Goal: Information Seeking & Learning: Learn about a topic

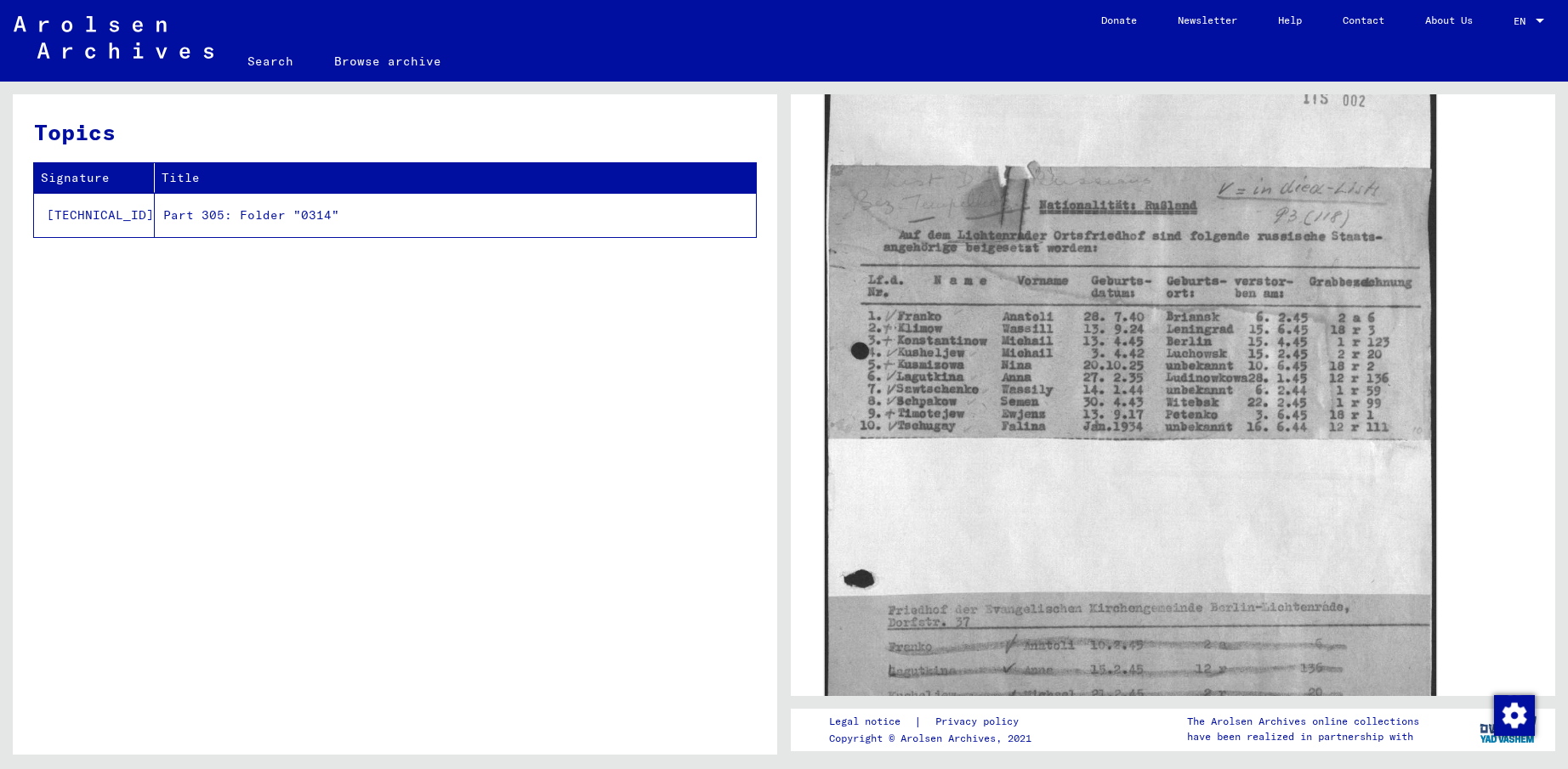
scroll to position [340, 0]
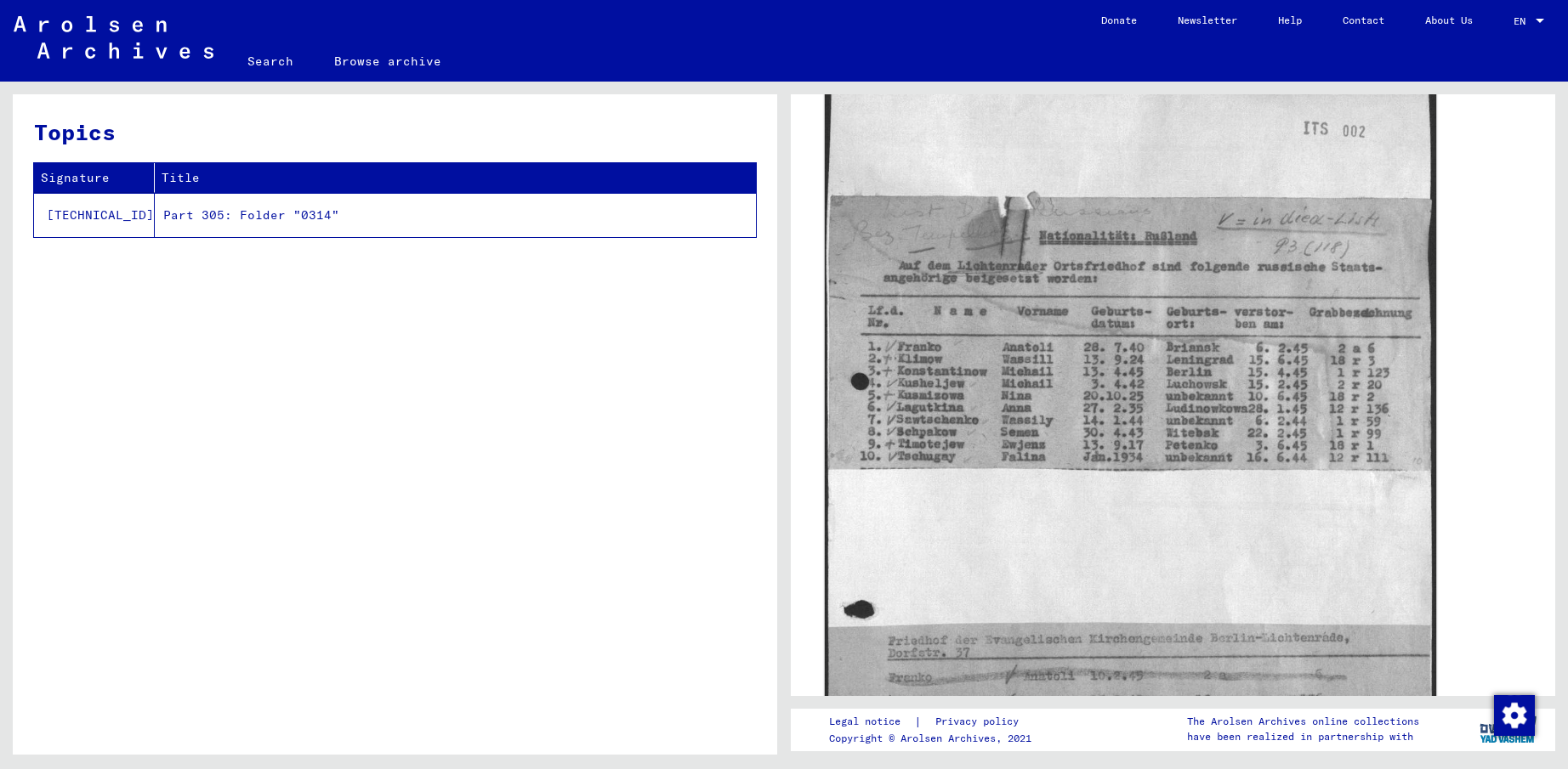
click at [1124, 333] on img at bounding box center [1130, 495] width 611 height 851
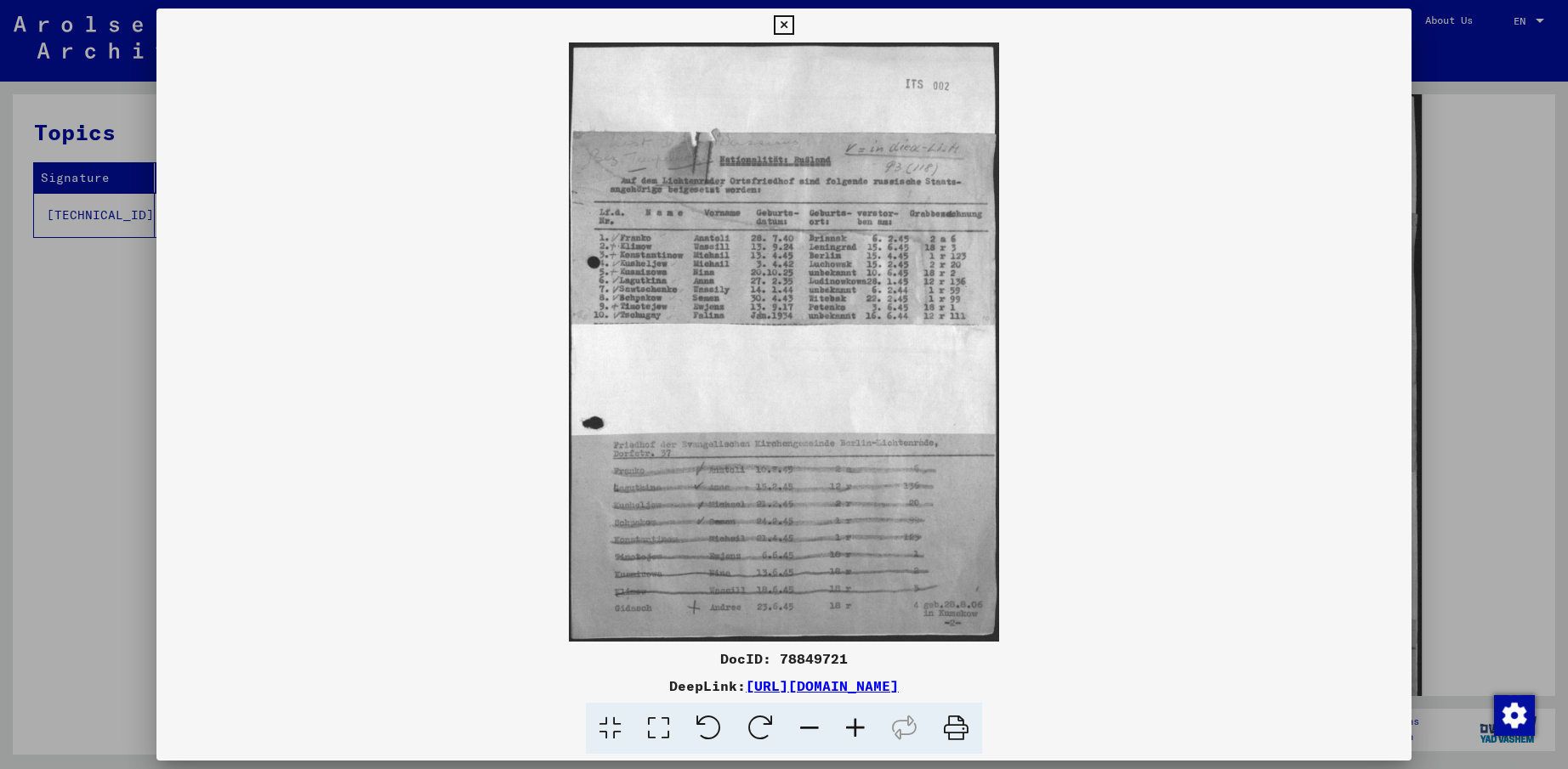
click at [855, 732] on icon at bounding box center [855, 729] width 46 height 52
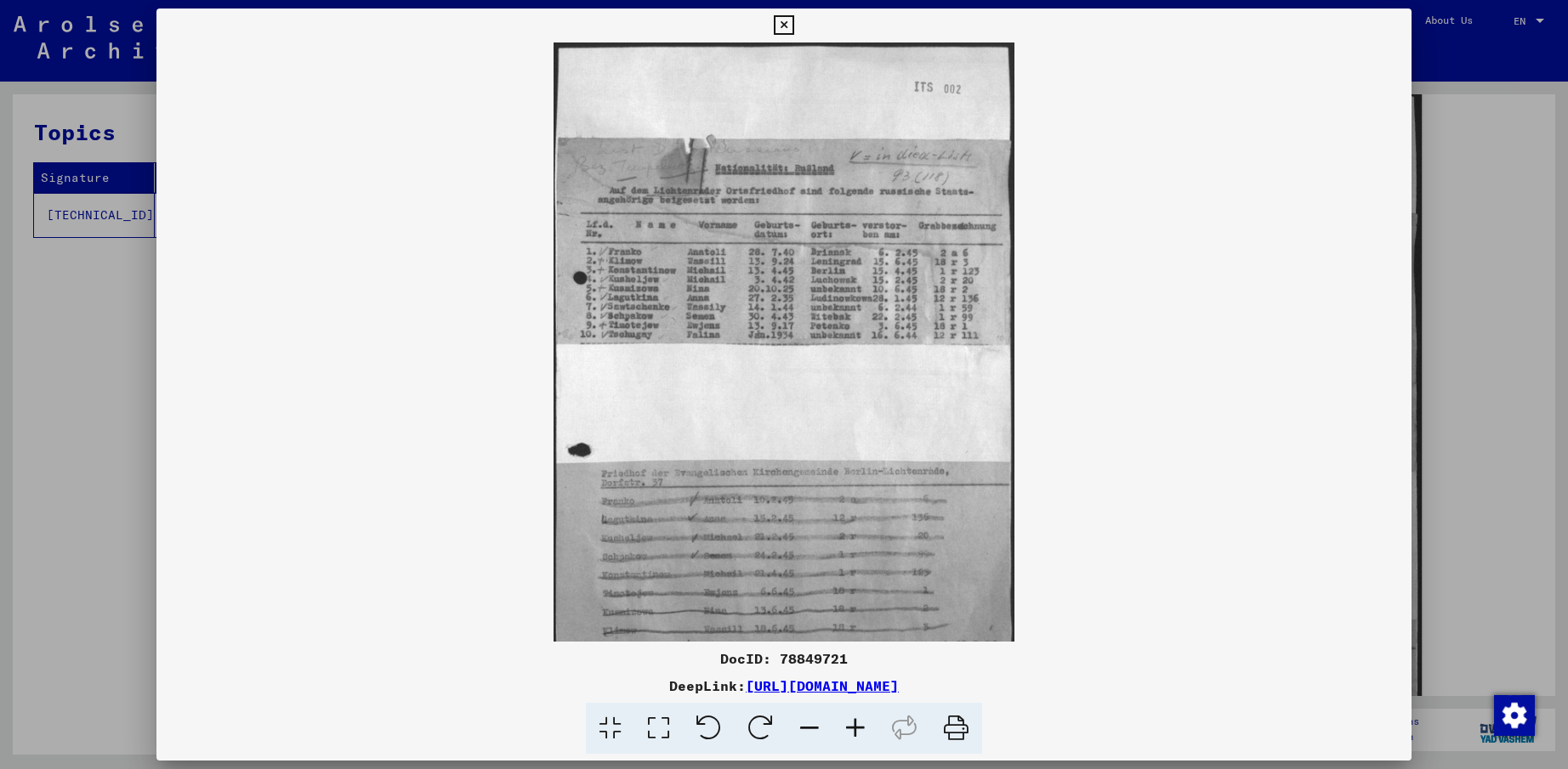
click at [855, 732] on icon at bounding box center [855, 729] width 46 height 52
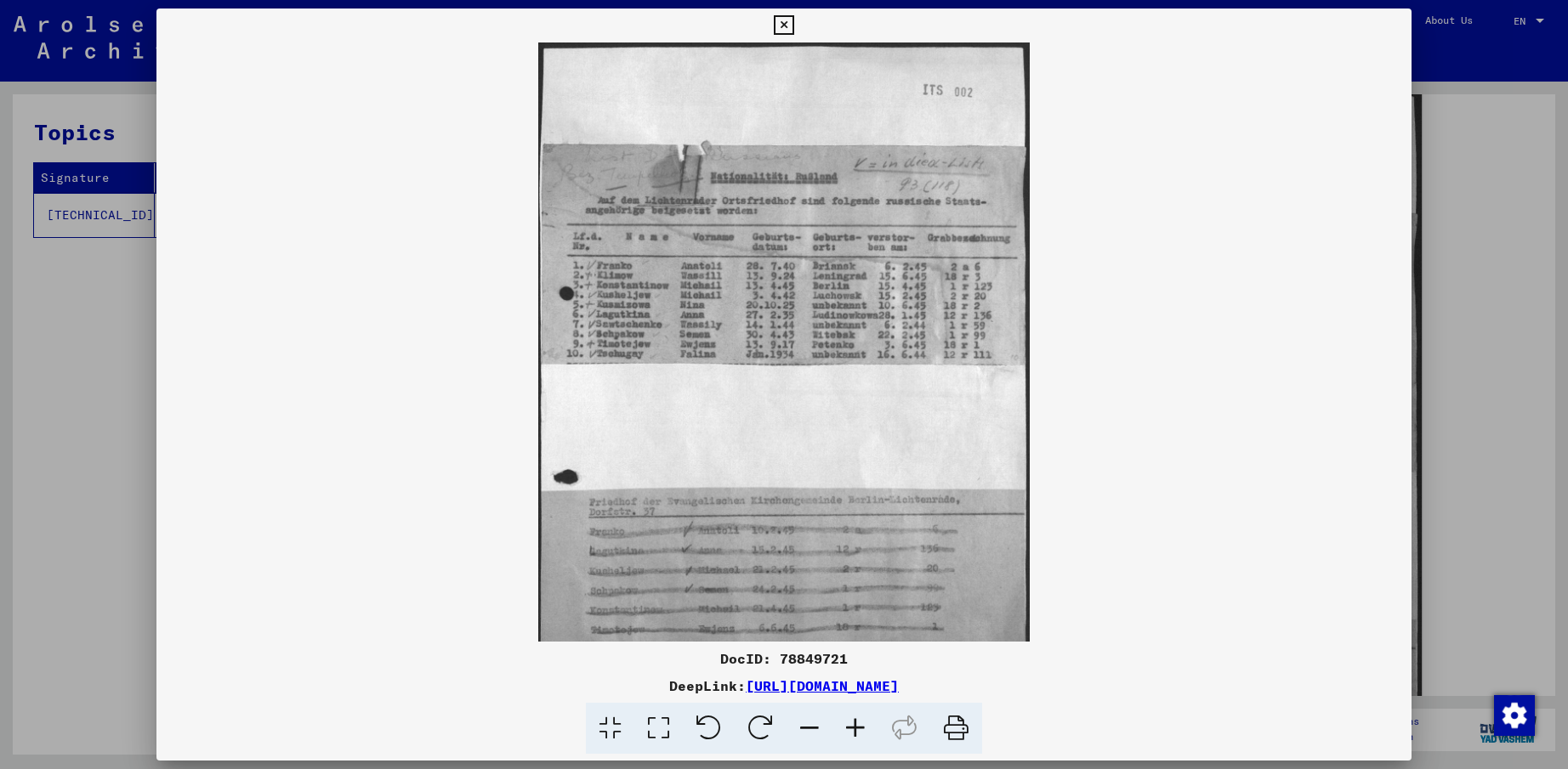
click at [855, 732] on icon at bounding box center [855, 729] width 46 height 52
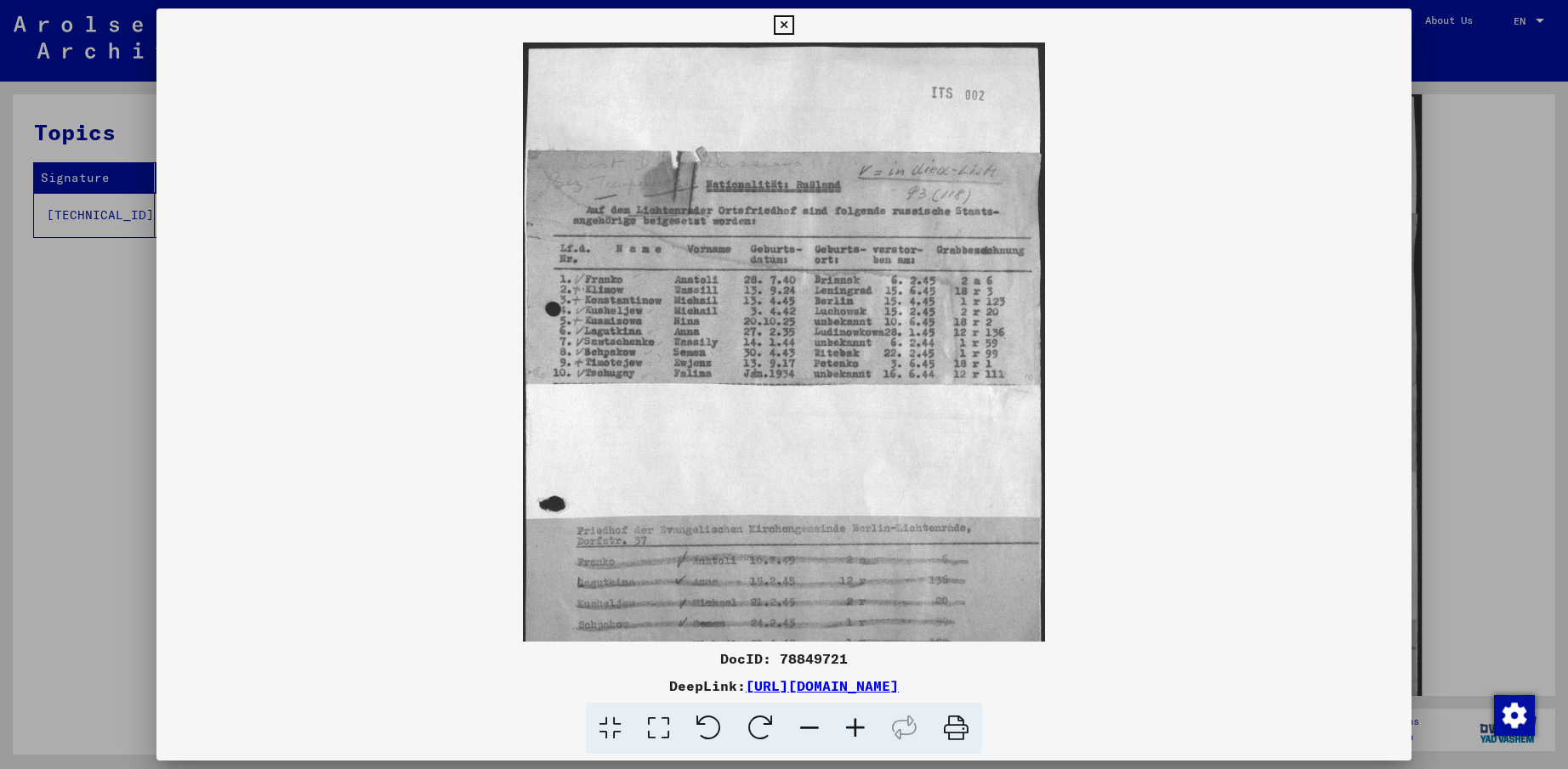
click at [855, 732] on icon at bounding box center [855, 729] width 46 height 52
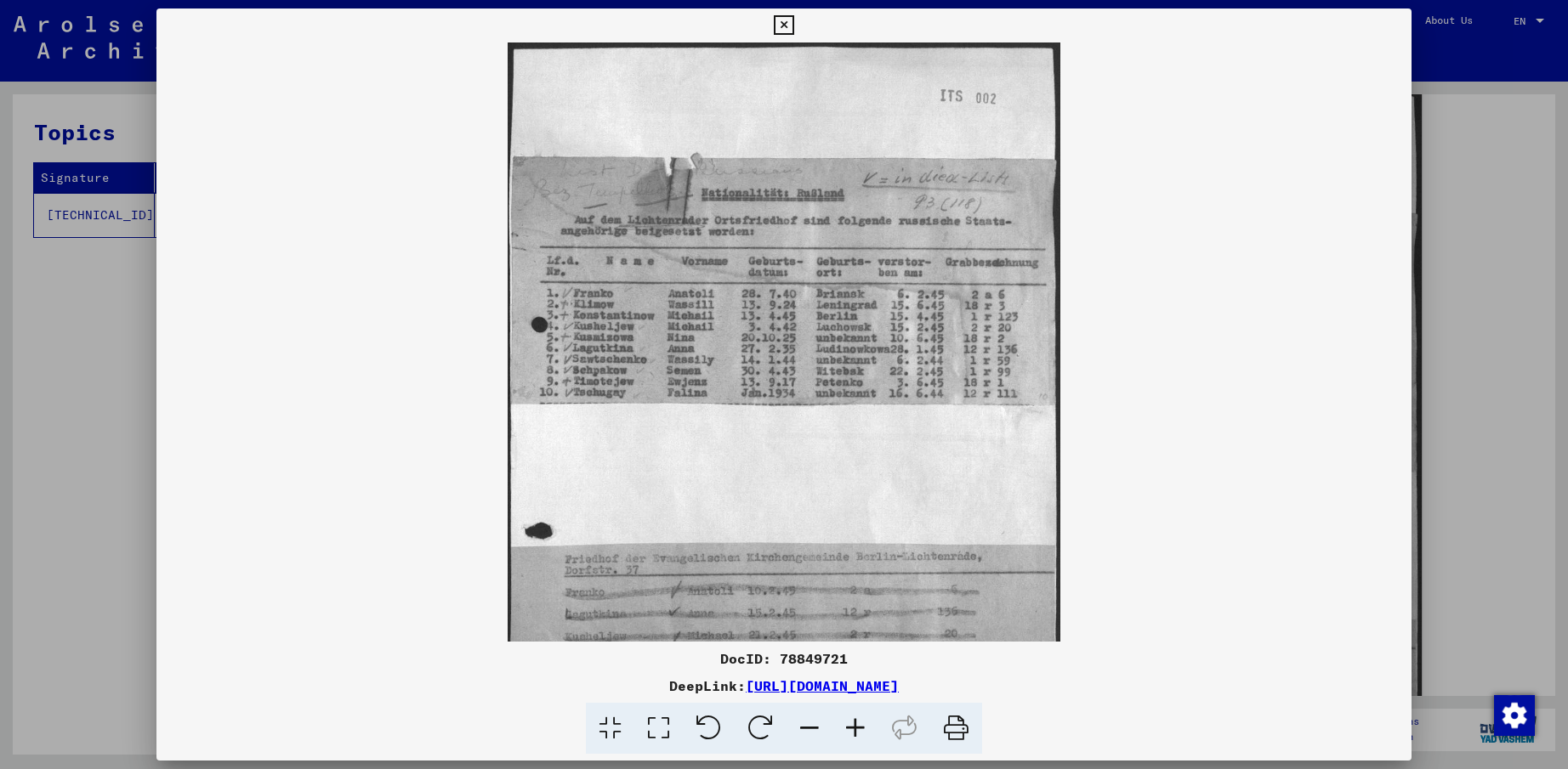
click at [855, 732] on icon at bounding box center [855, 729] width 46 height 52
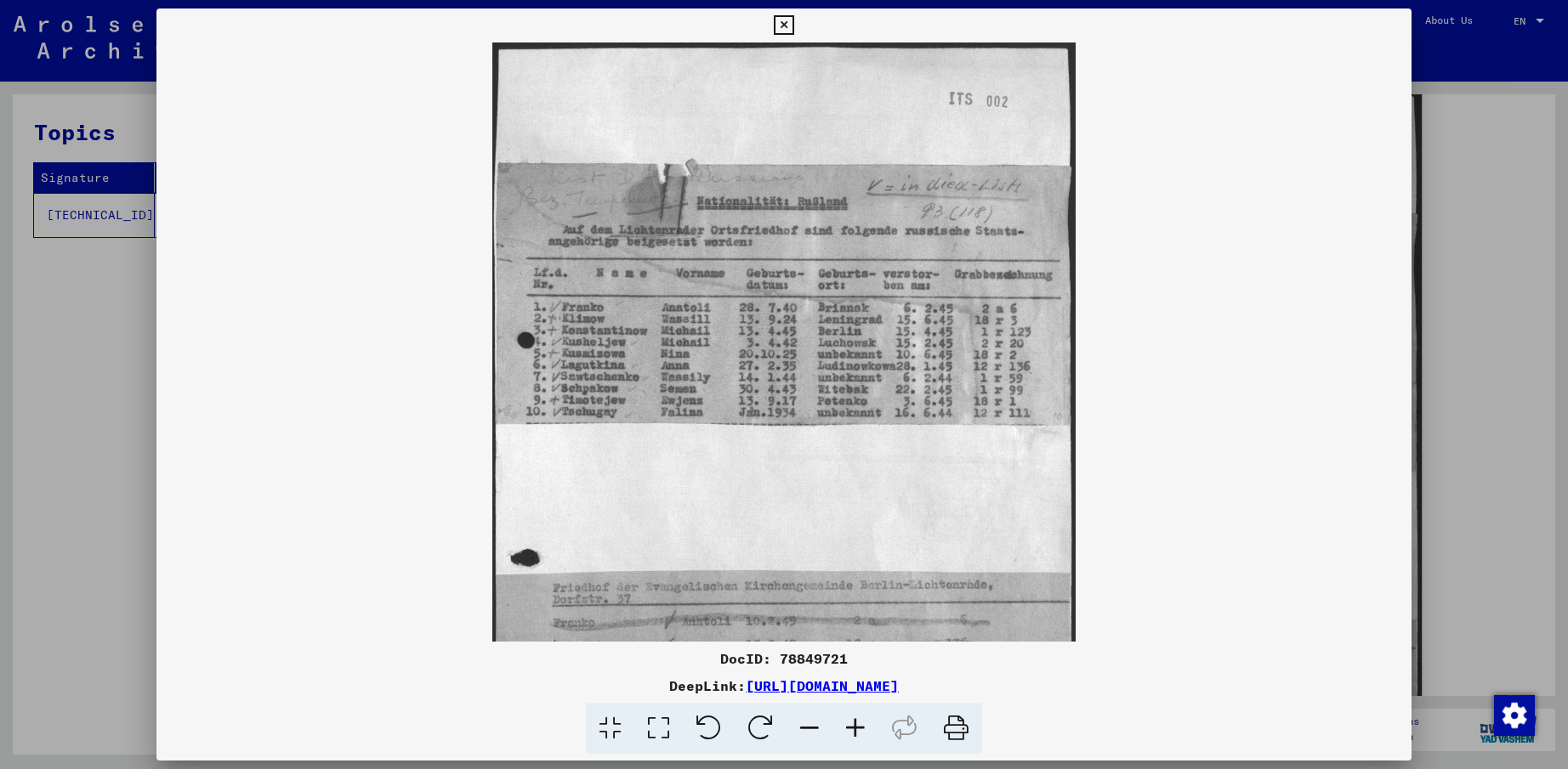
click at [855, 732] on icon at bounding box center [855, 729] width 46 height 52
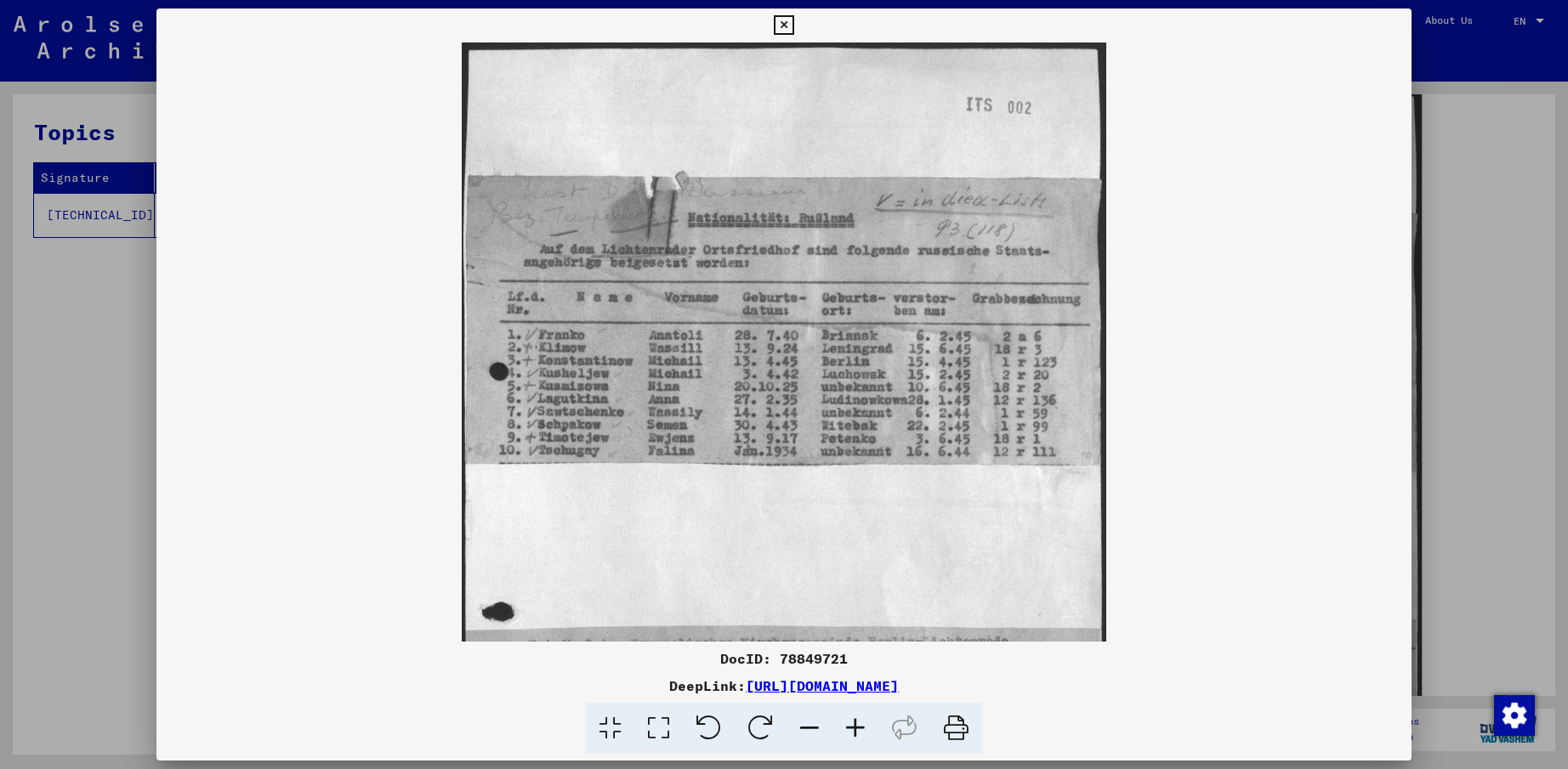
click at [855, 732] on icon at bounding box center [855, 729] width 46 height 52
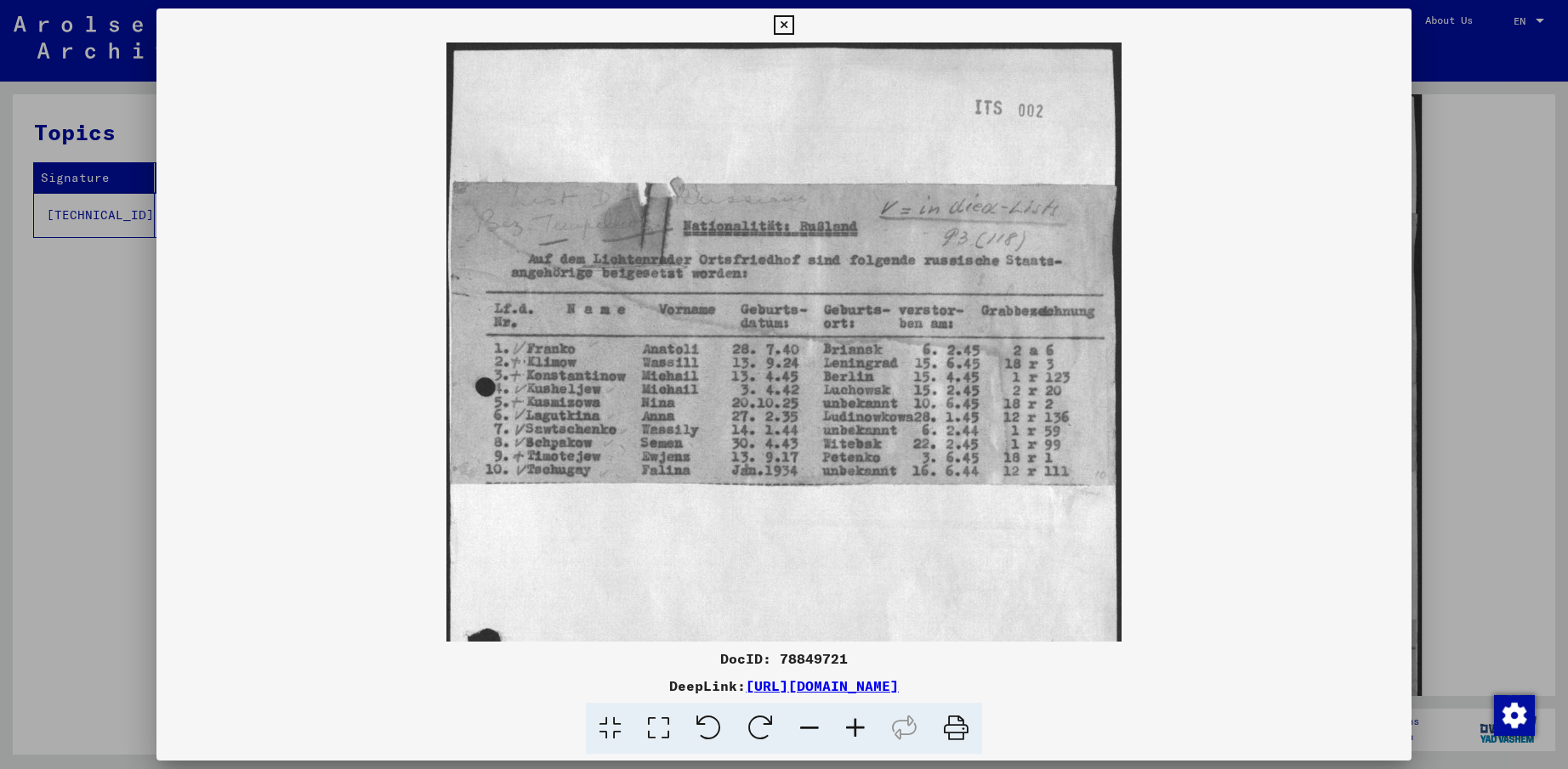
click at [855, 732] on icon at bounding box center [855, 729] width 46 height 52
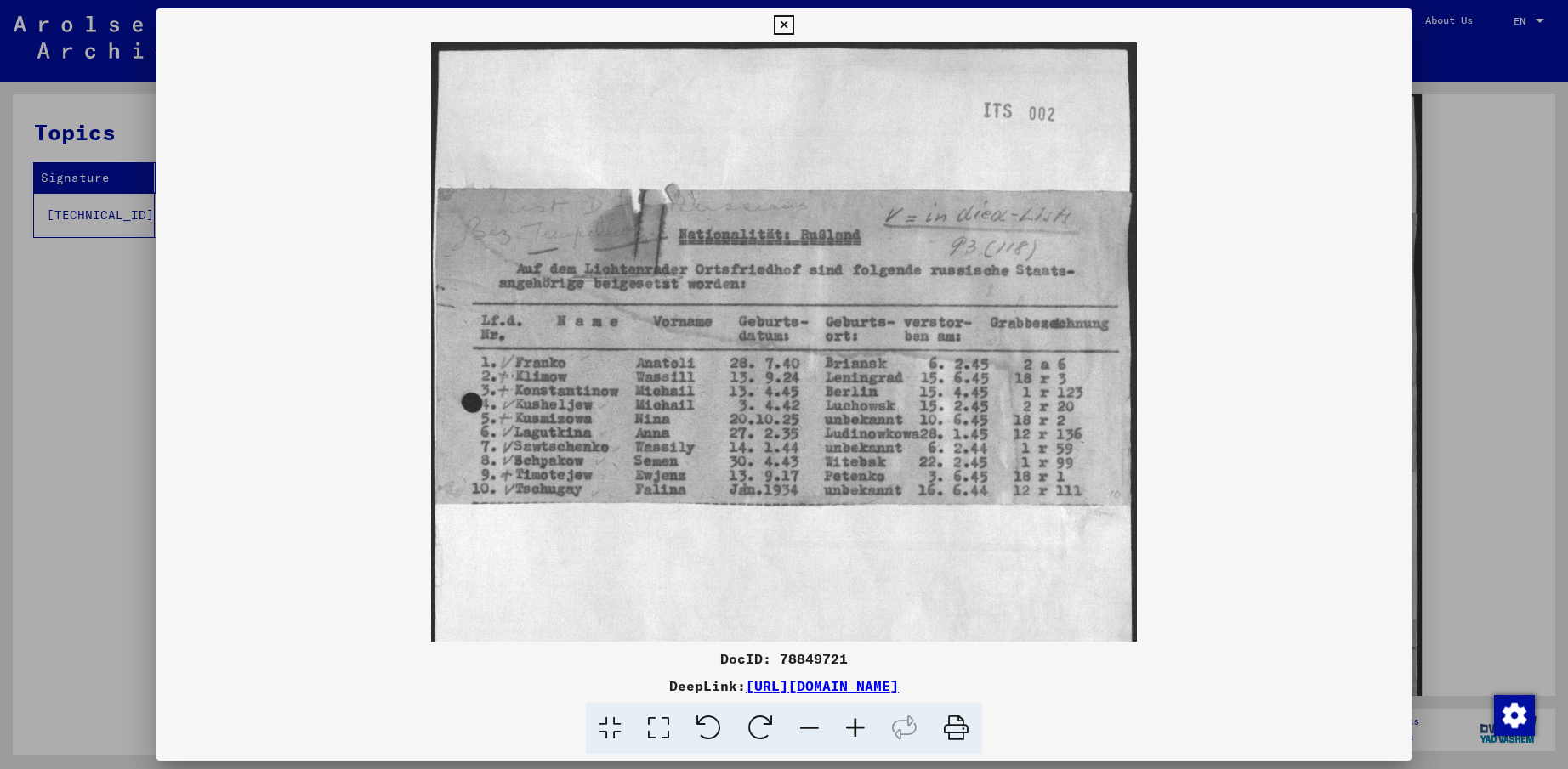
click at [855, 732] on icon at bounding box center [855, 729] width 46 height 52
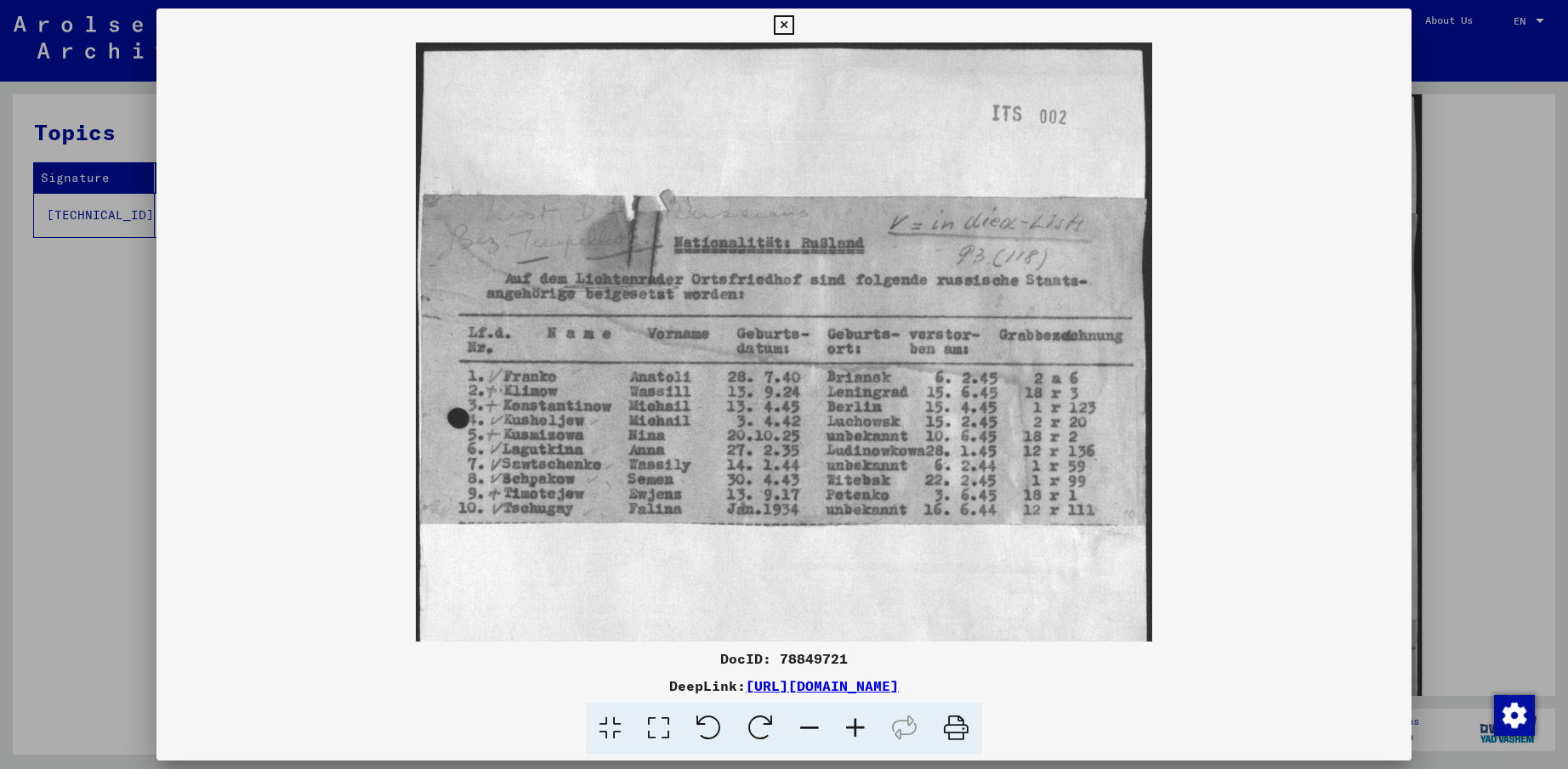
click at [855, 732] on icon at bounding box center [855, 729] width 46 height 52
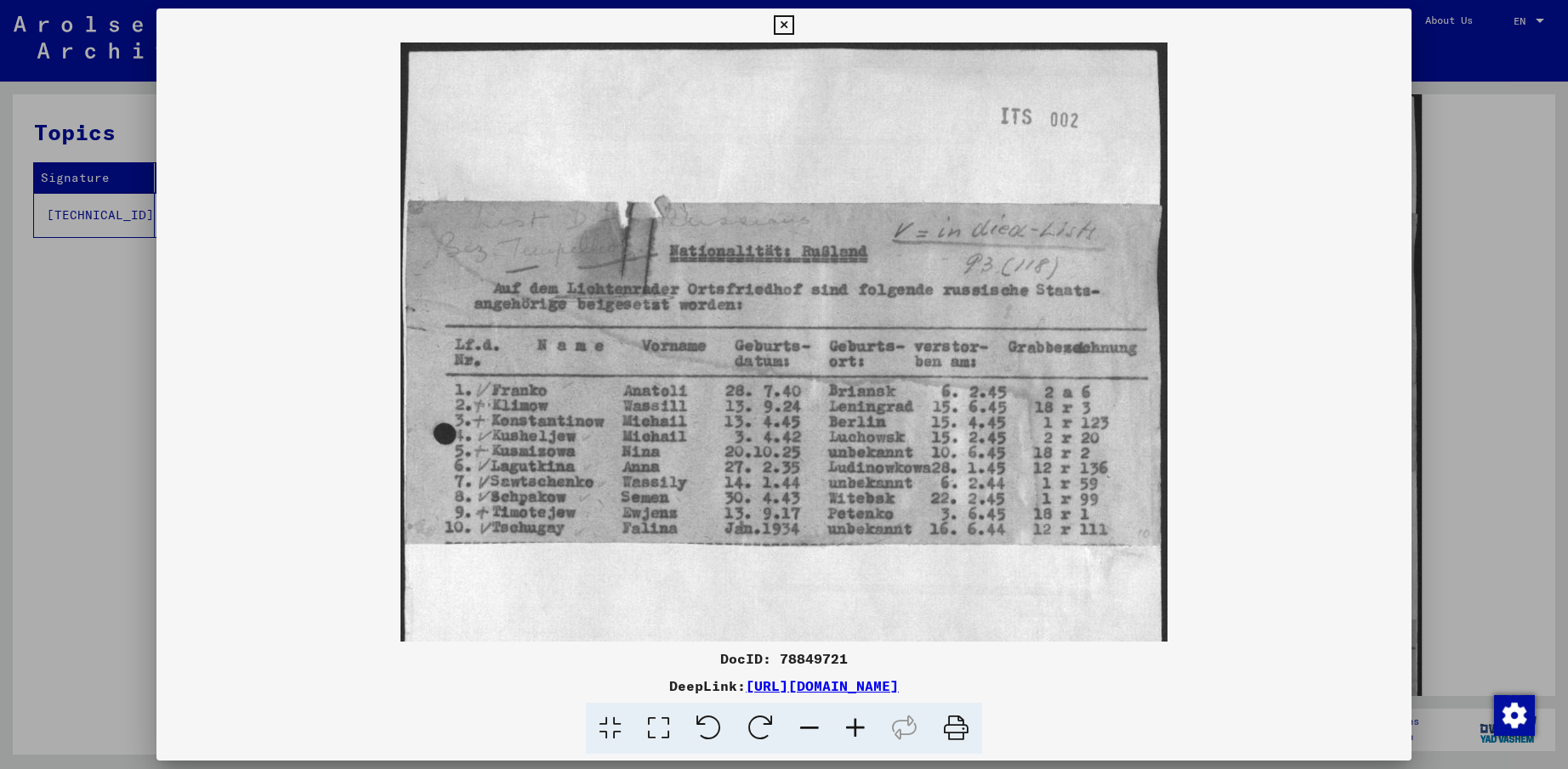
click at [855, 732] on icon at bounding box center [855, 729] width 46 height 52
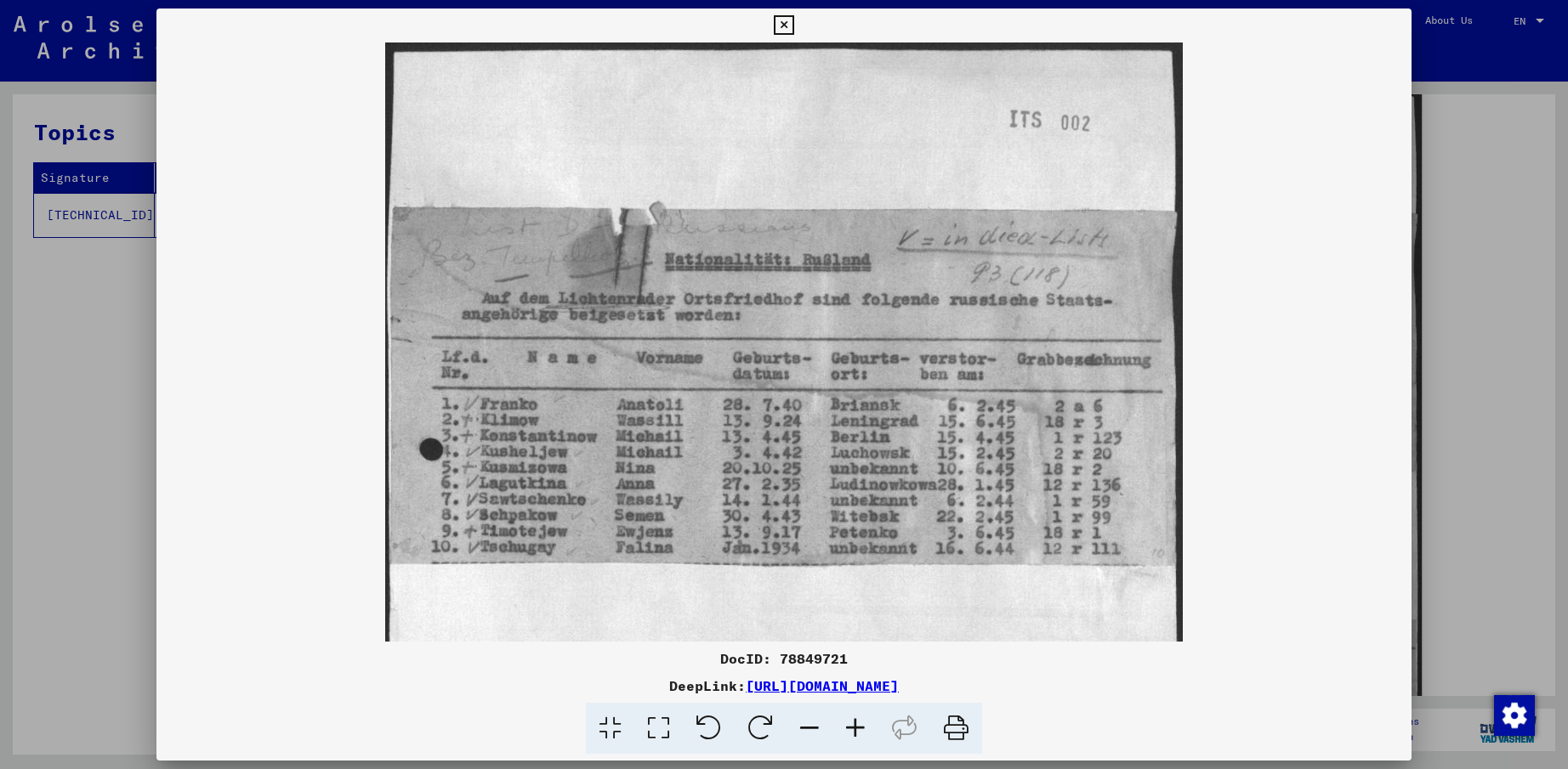
click at [855, 732] on icon at bounding box center [855, 729] width 46 height 52
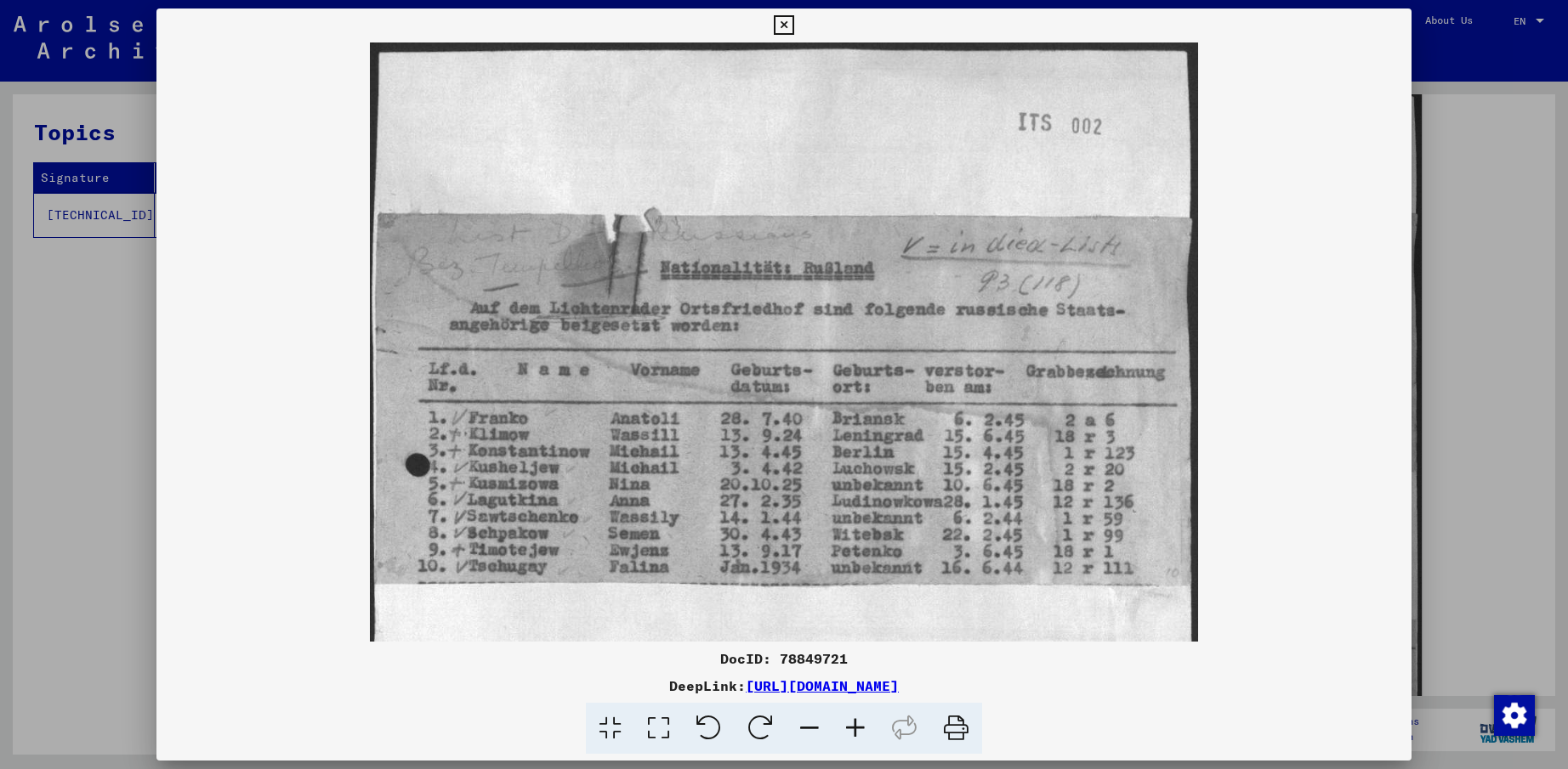
click at [1199, 382] on viewer-one-image at bounding box center [784, 341] width 1254 height 599
click at [783, 24] on icon at bounding box center [784, 25] width 20 height 21
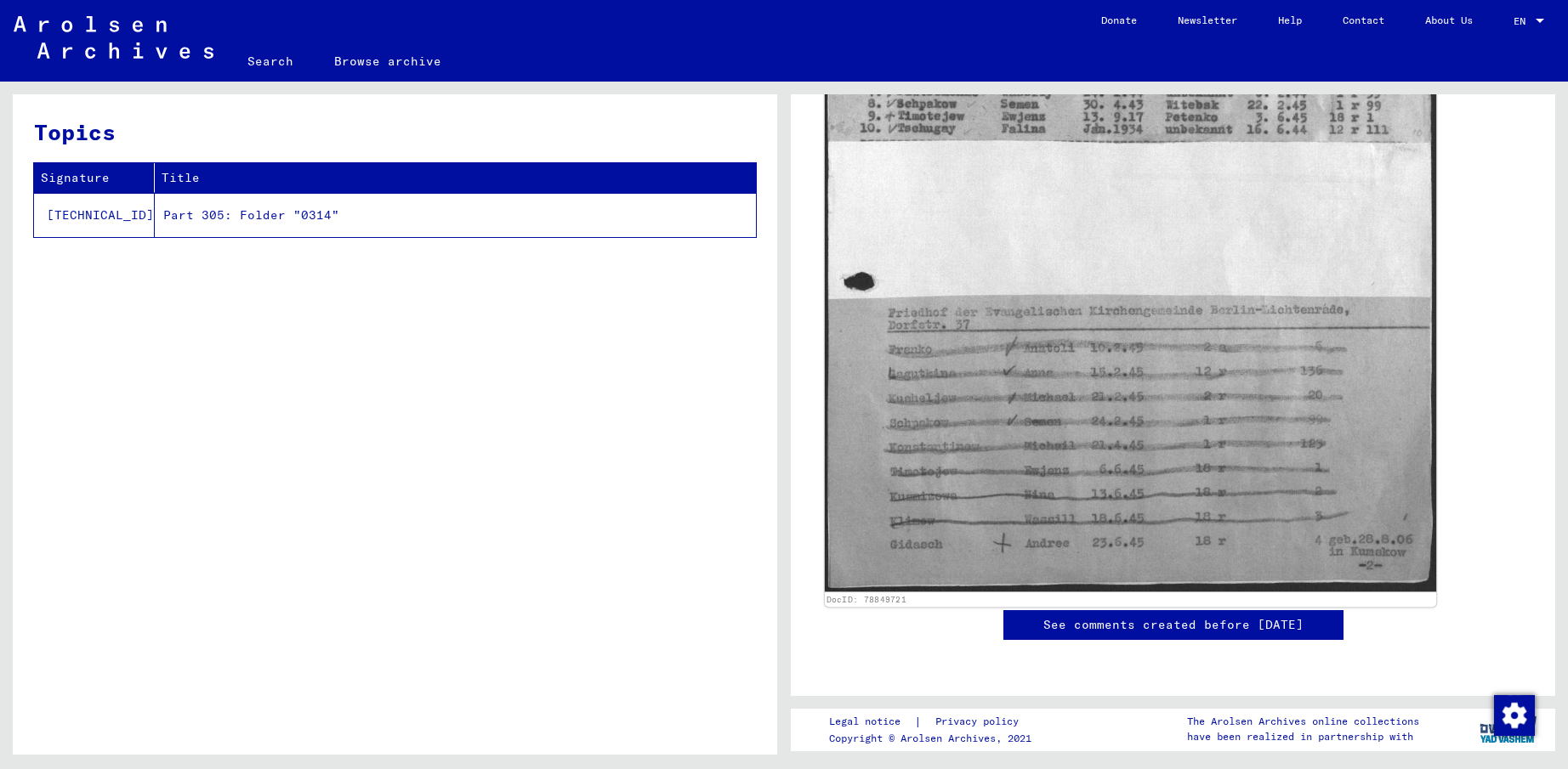
scroll to position [765, 0]
click at [1072, 375] on img at bounding box center [1130, 166] width 611 height 851
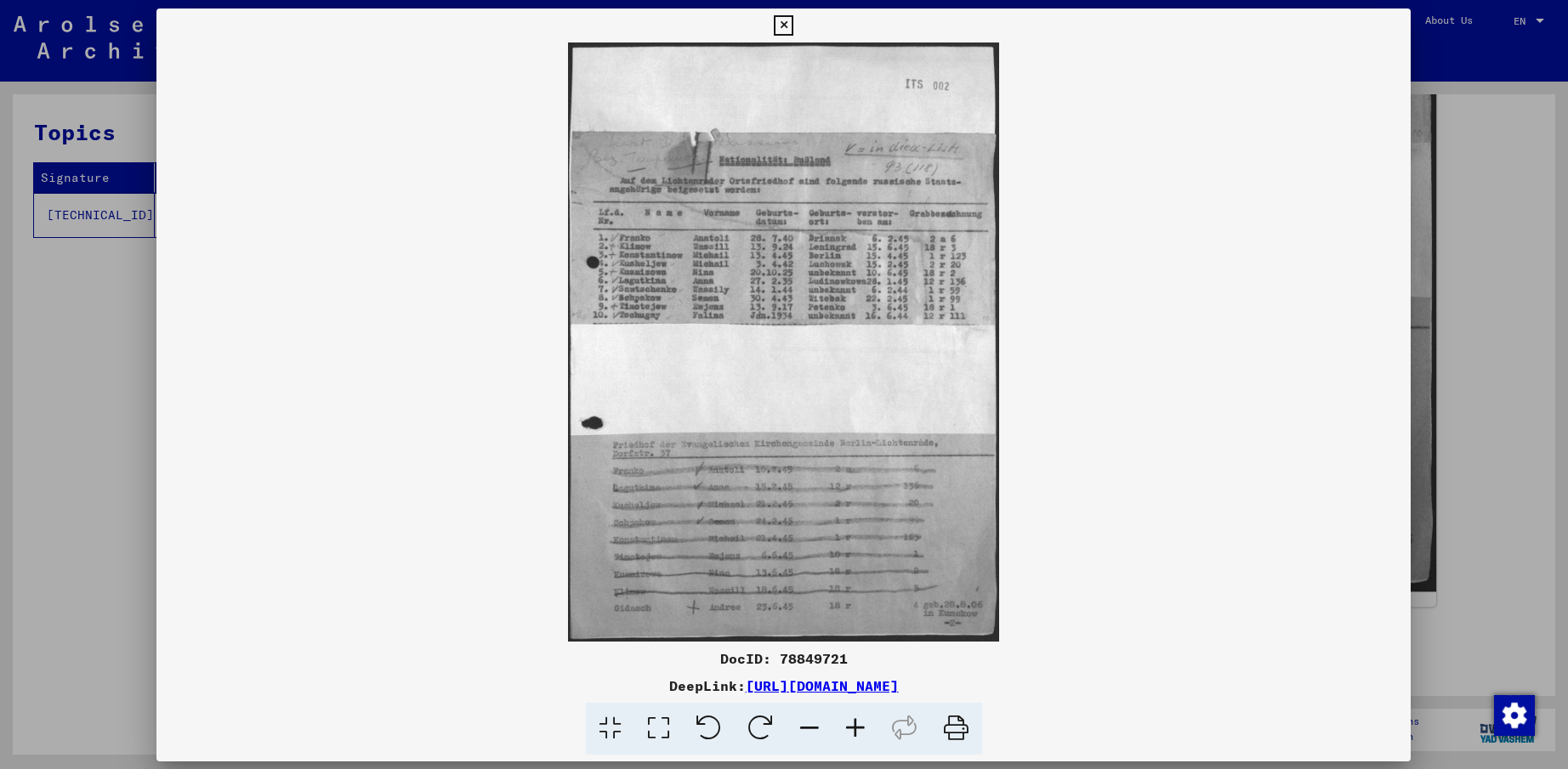
click at [1072, 375] on img at bounding box center [784, 341] width 1254 height 599
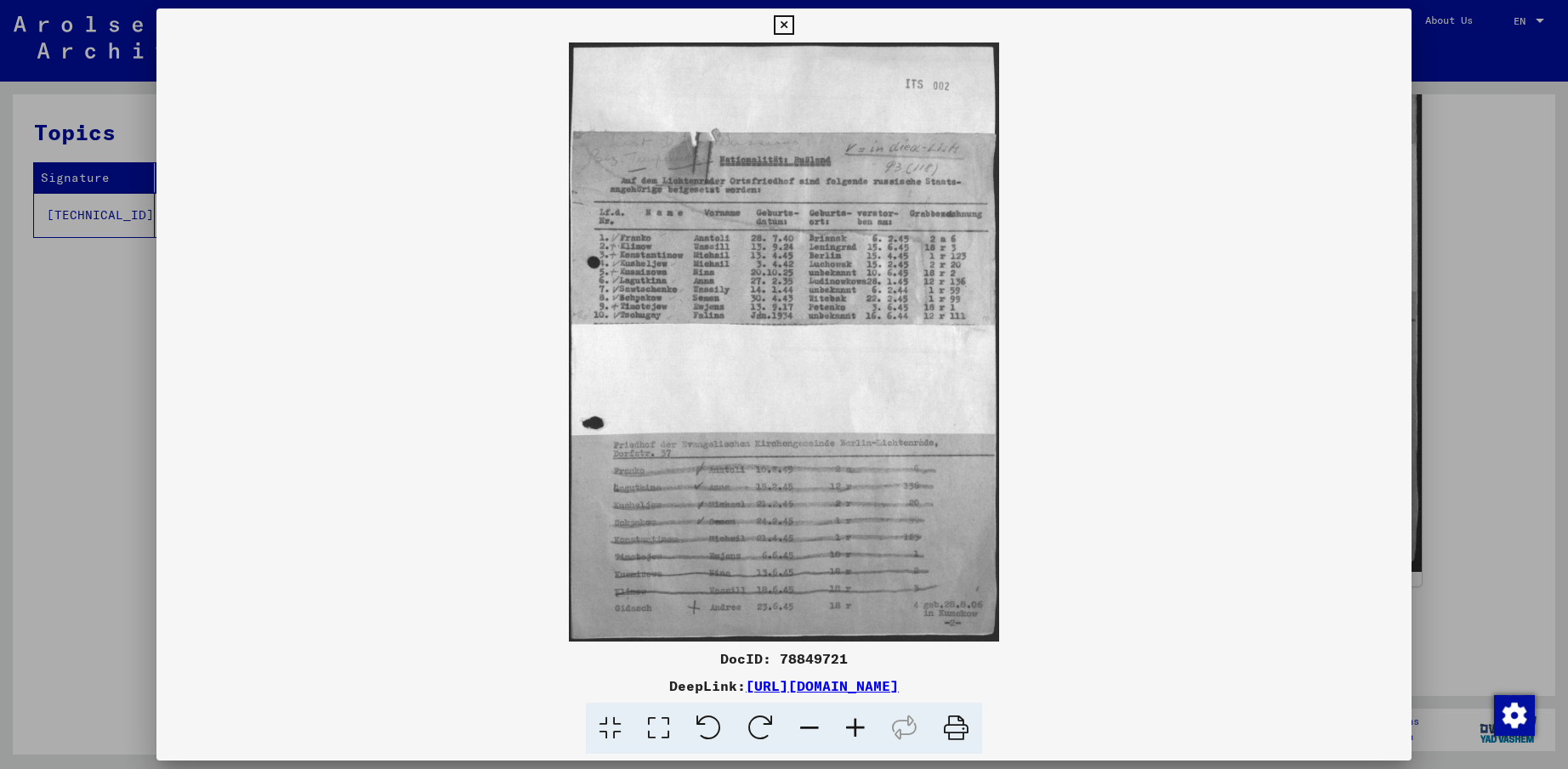
click at [850, 737] on icon at bounding box center [855, 729] width 46 height 52
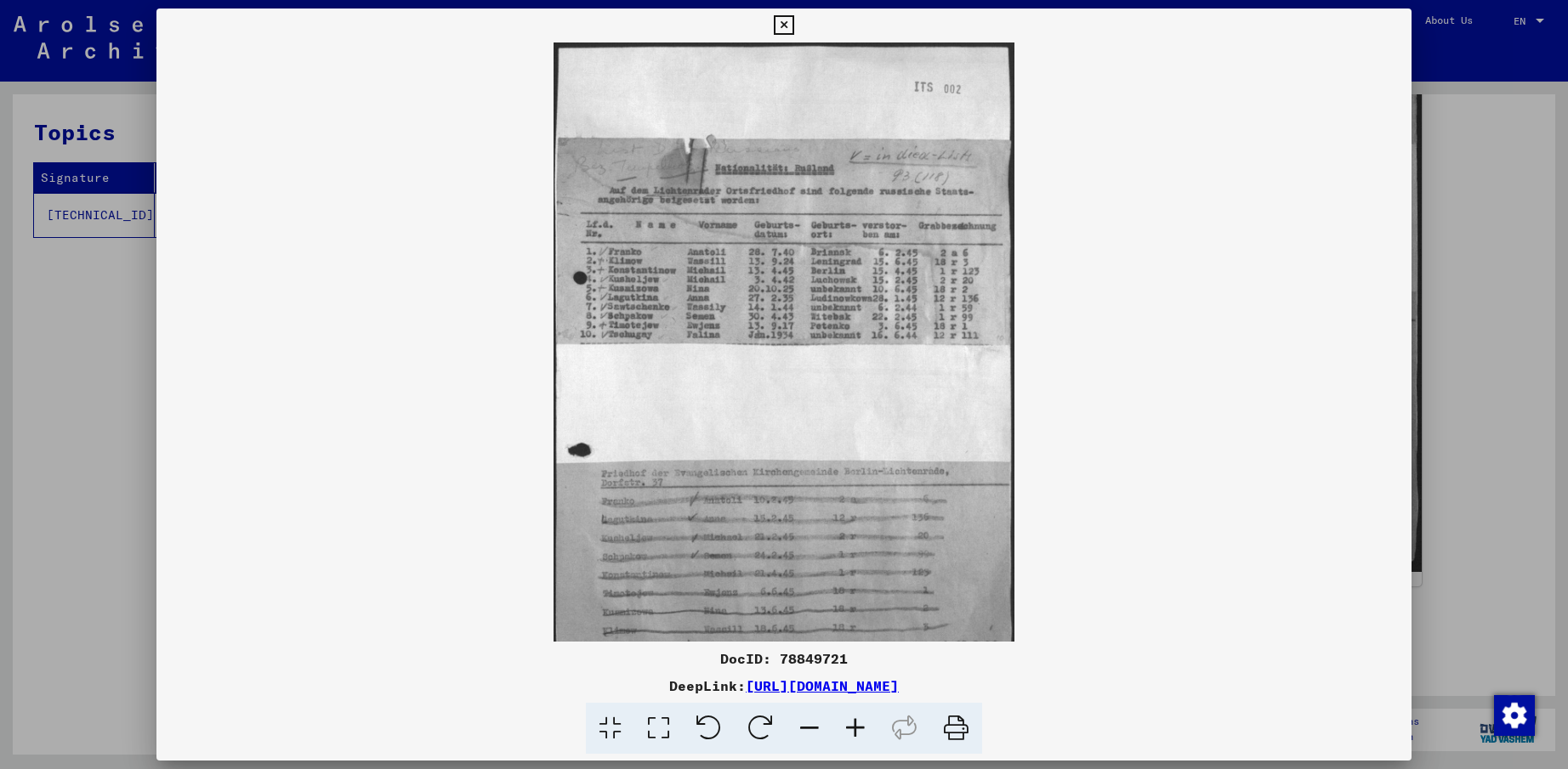
click at [850, 737] on icon at bounding box center [855, 729] width 46 height 52
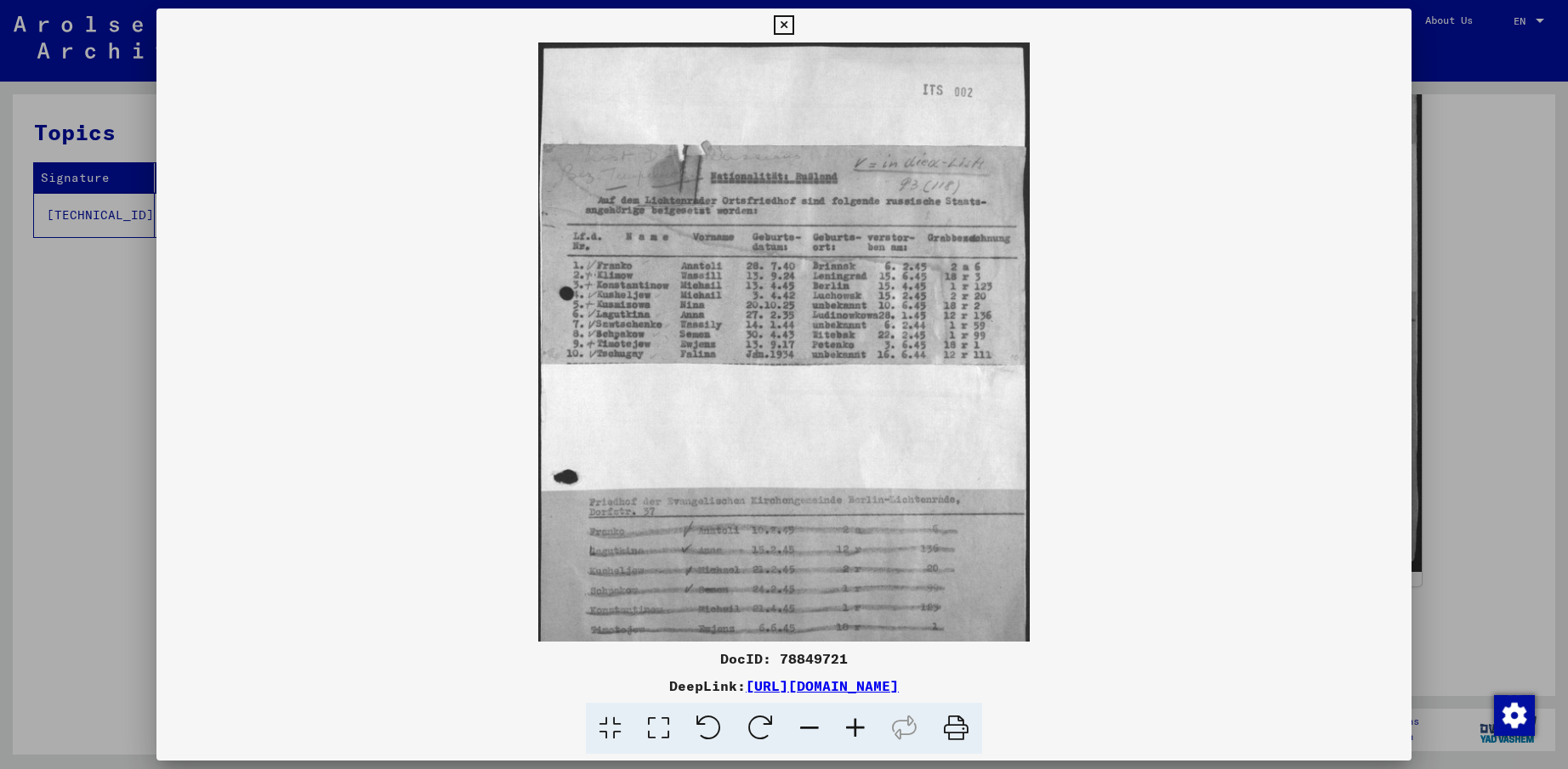
click at [850, 737] on icon at bounding box center [855, 729] width 46 height 52
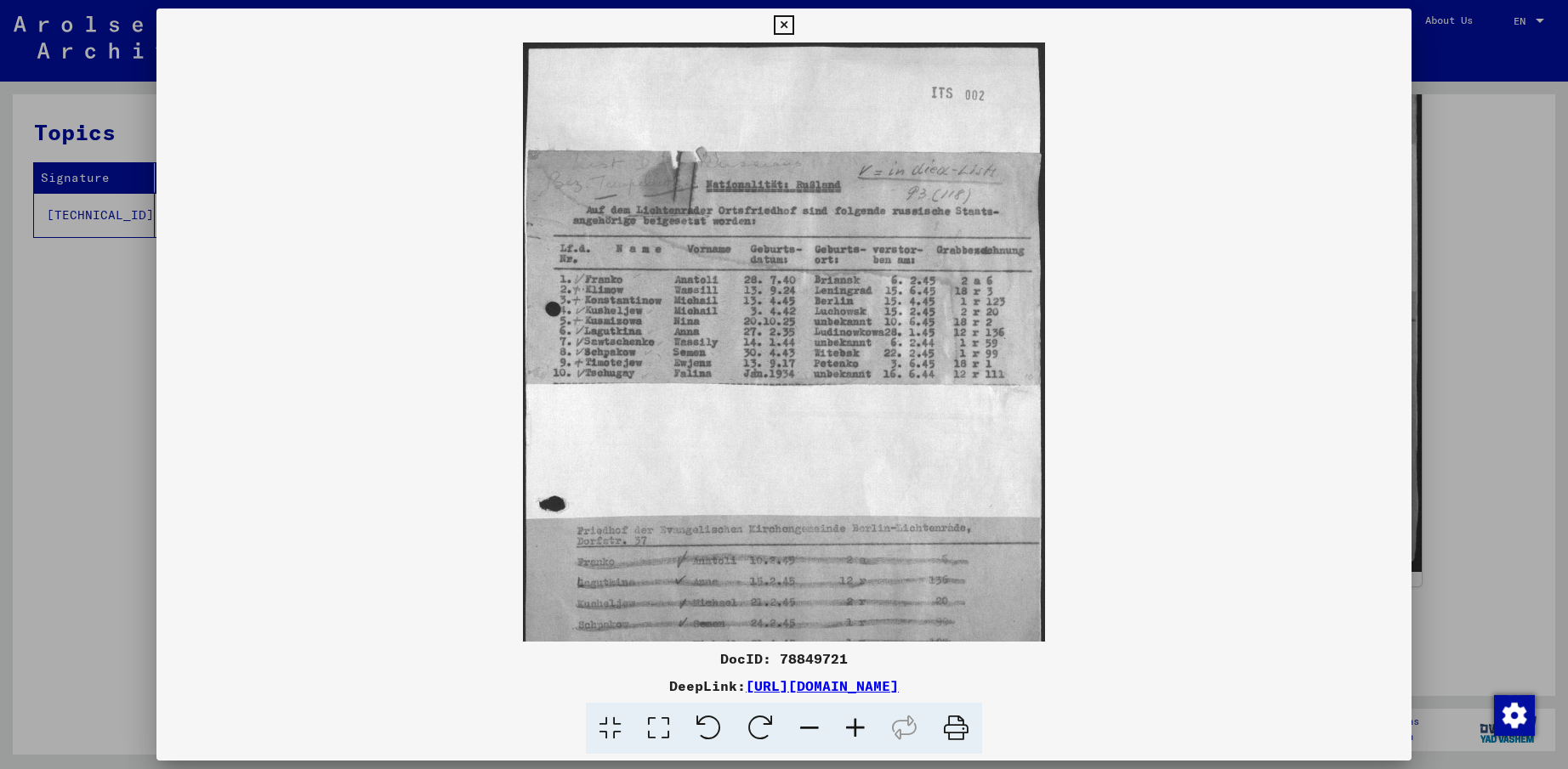
click at [850, 737] on icon at bounding box center [855, 729] width 46 height 52
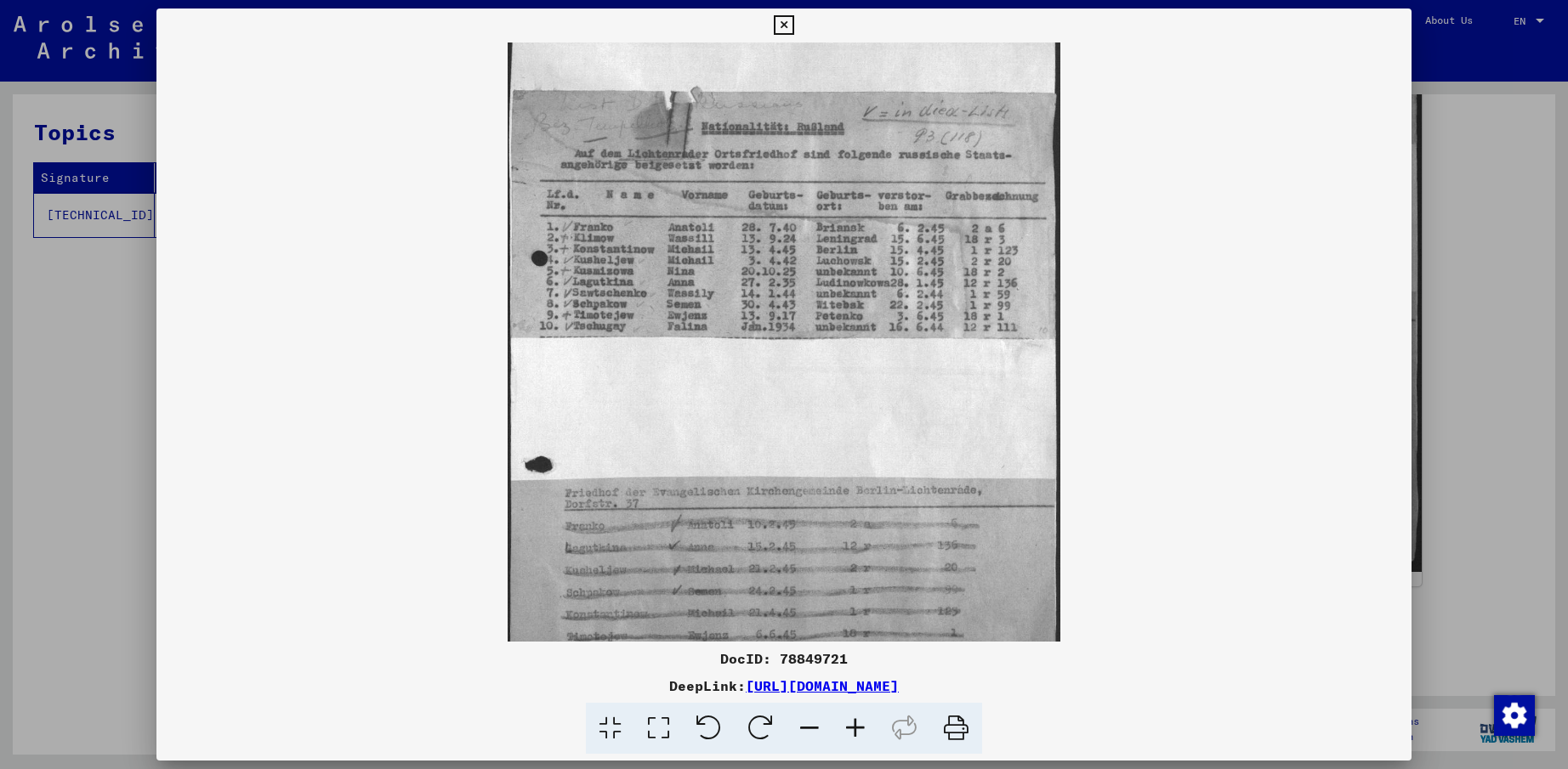
scroll to position [170, 0]
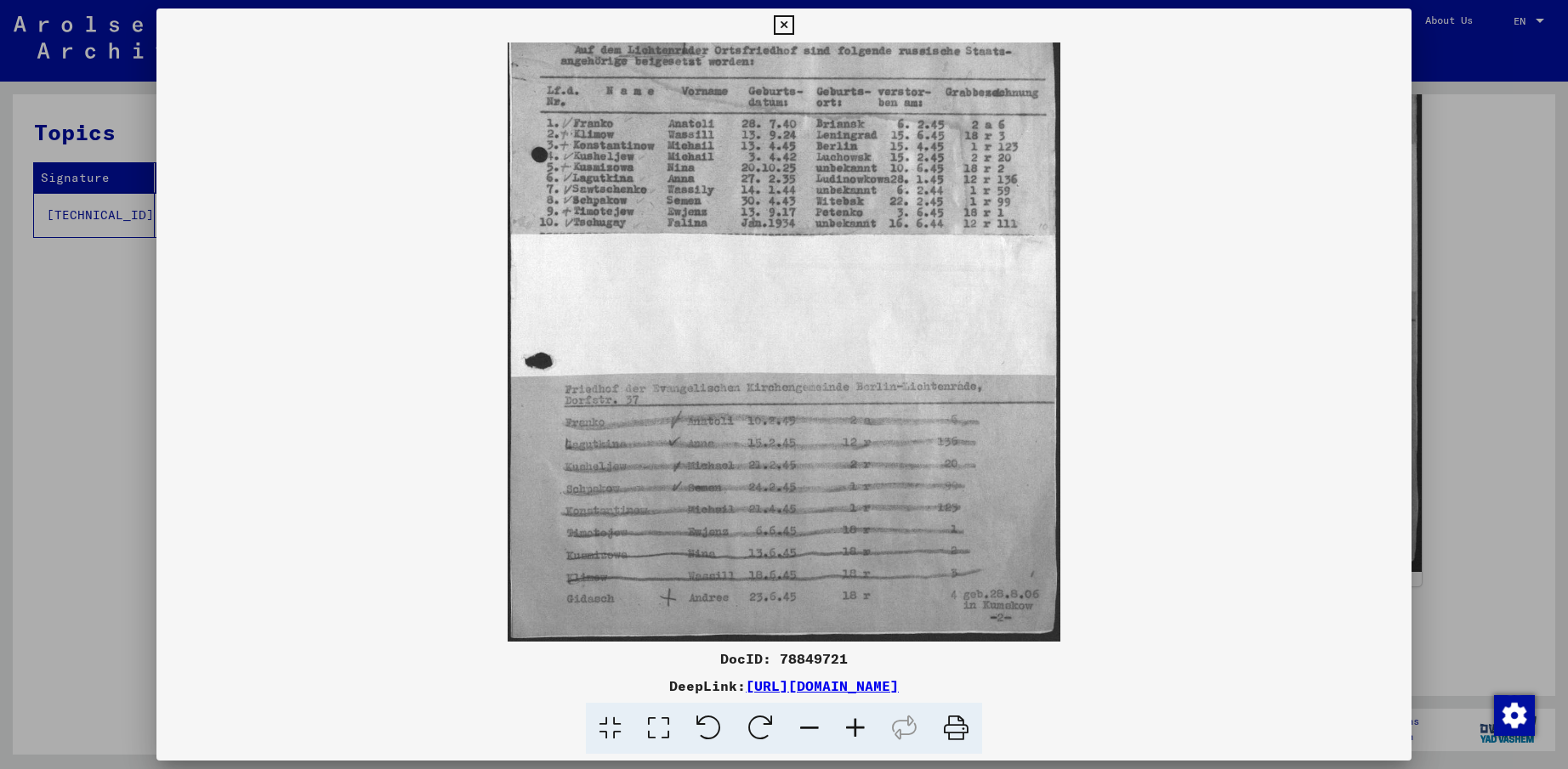
drag, startPoint x: 807, startPoint y: 445, endPoint x: 749, endPoint y: 129, distance: 321.3
click at [749, 129] on img at bounding box center [784, 257] width 554 height 769
click at [861, 735] on icon at bounding box center [855, 729] width 46 height 52
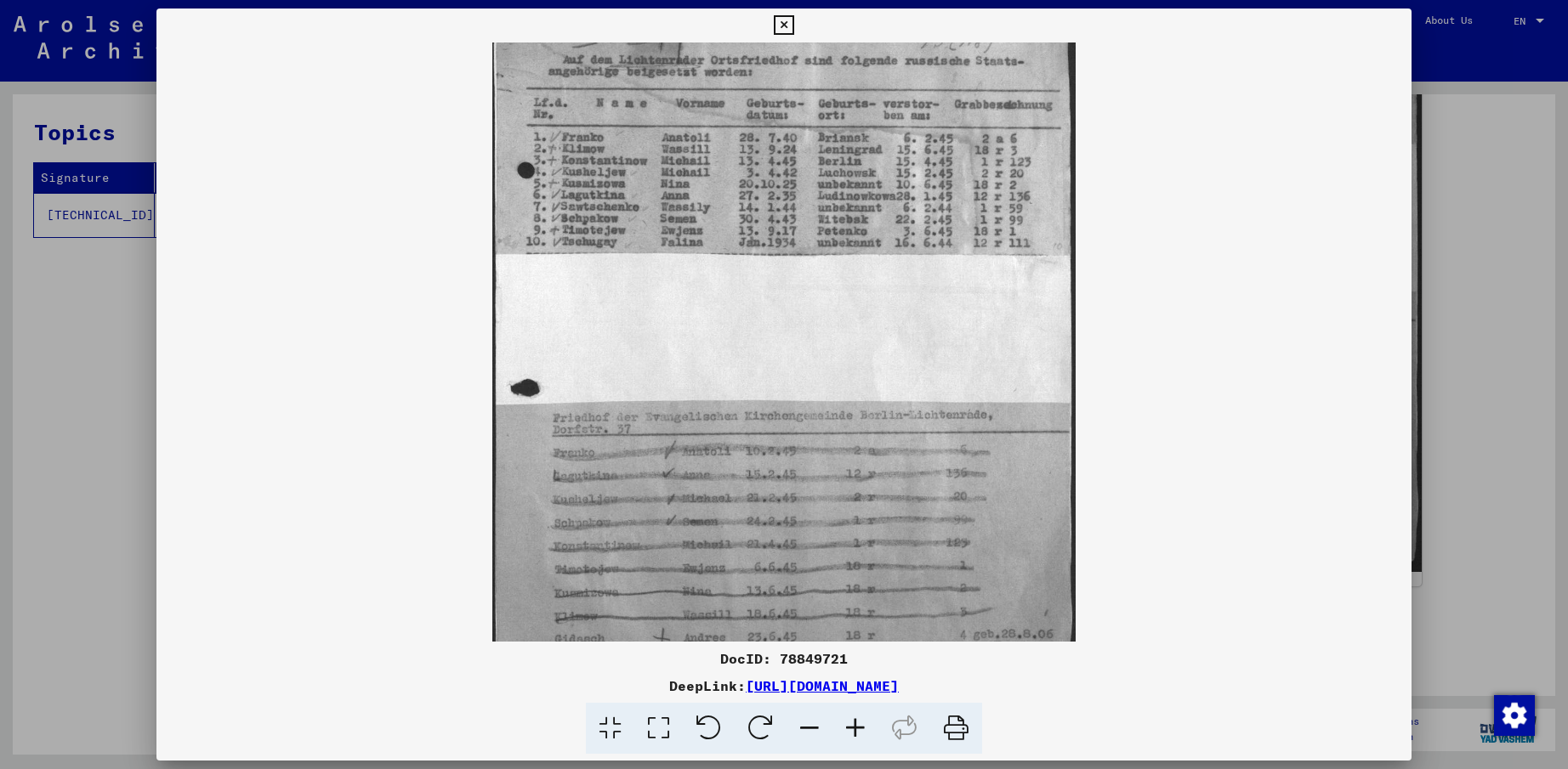
click at [861, 735] on icon at bounding box center [855, 729] width 46 height 52
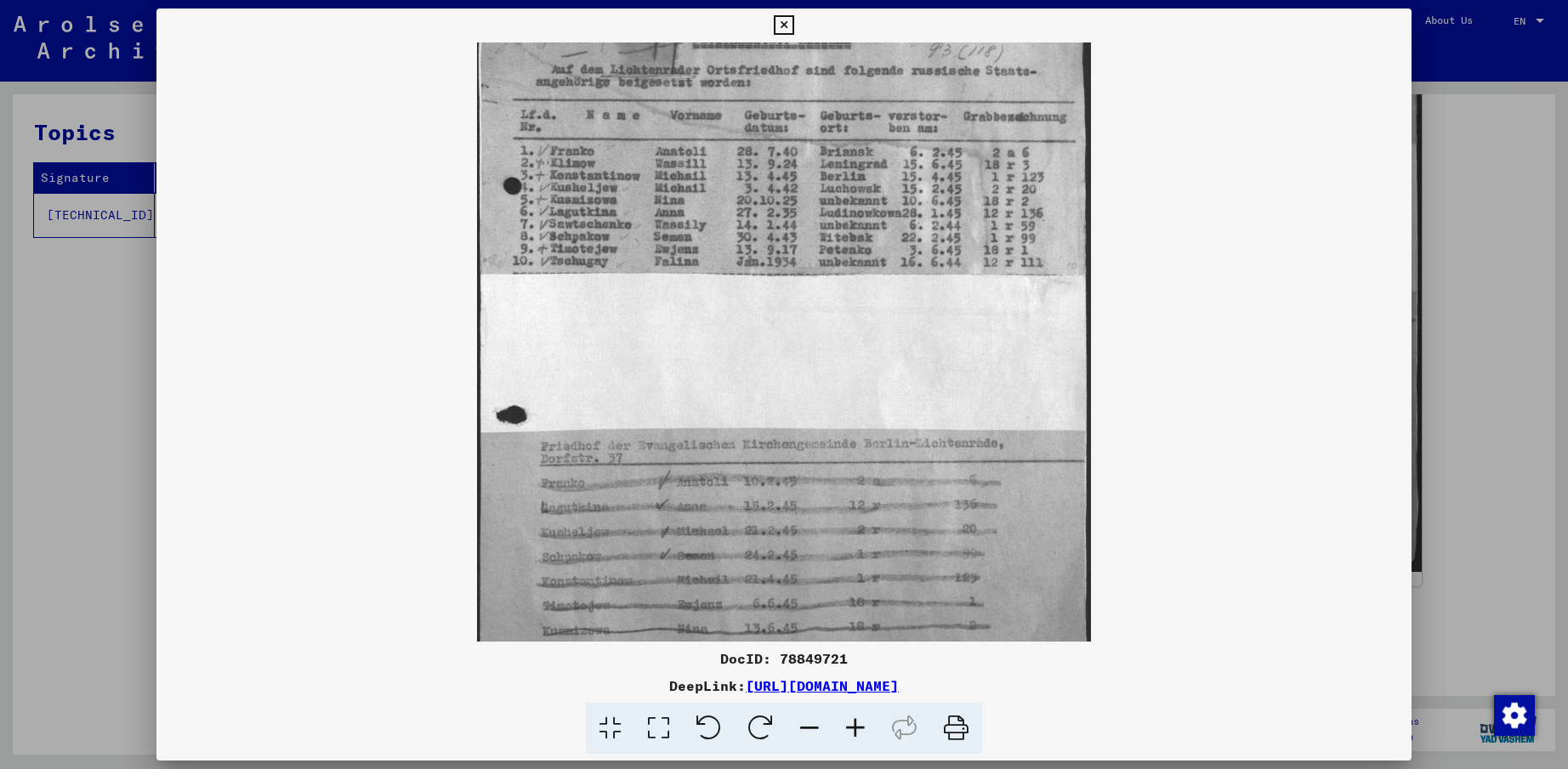
click at [861, 735] on icon at bounding box center [855, 729] width 46 height 52
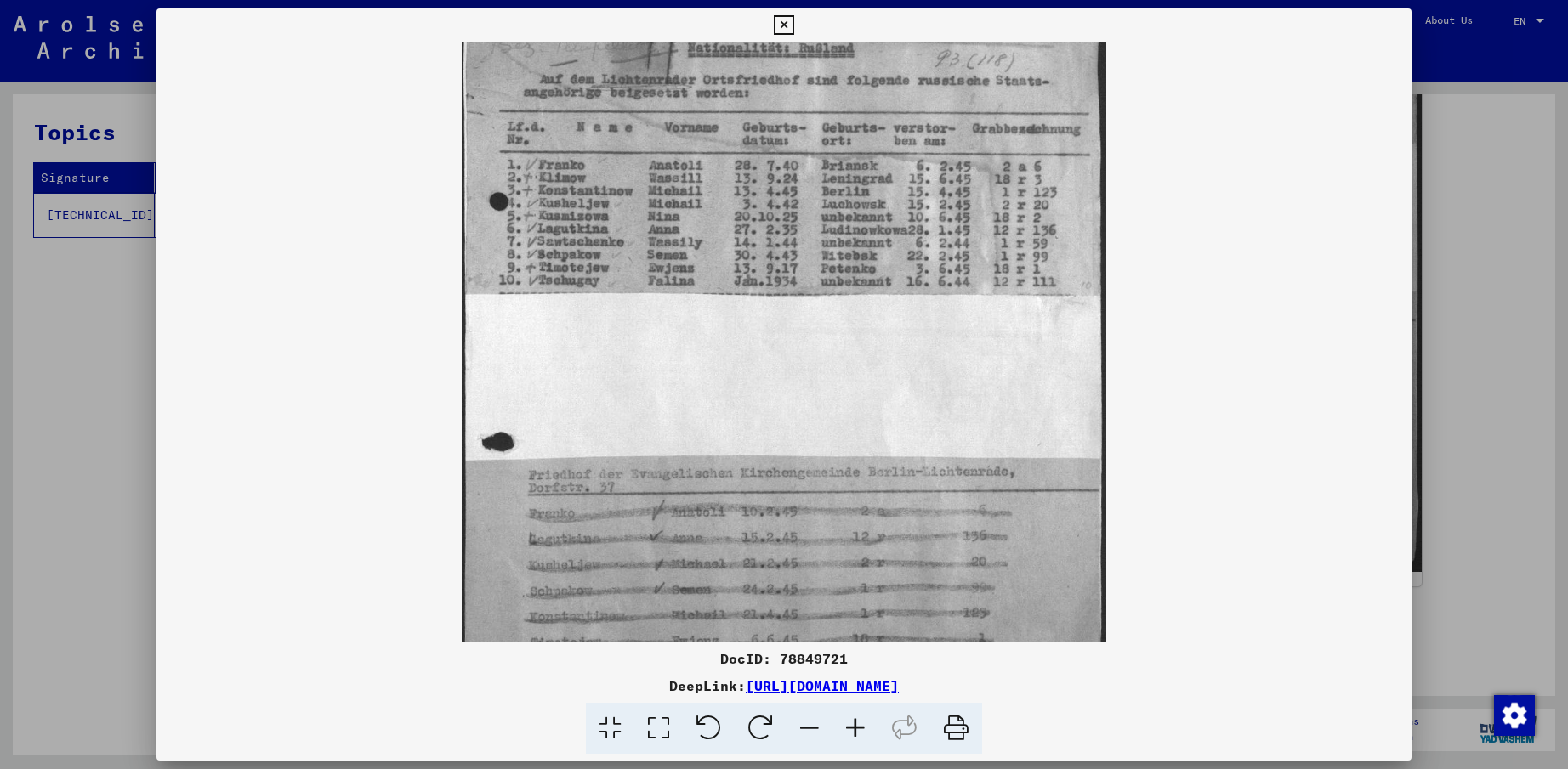
click at [861, 735] on icon at bounding box center [855, 729] width 46 height 52
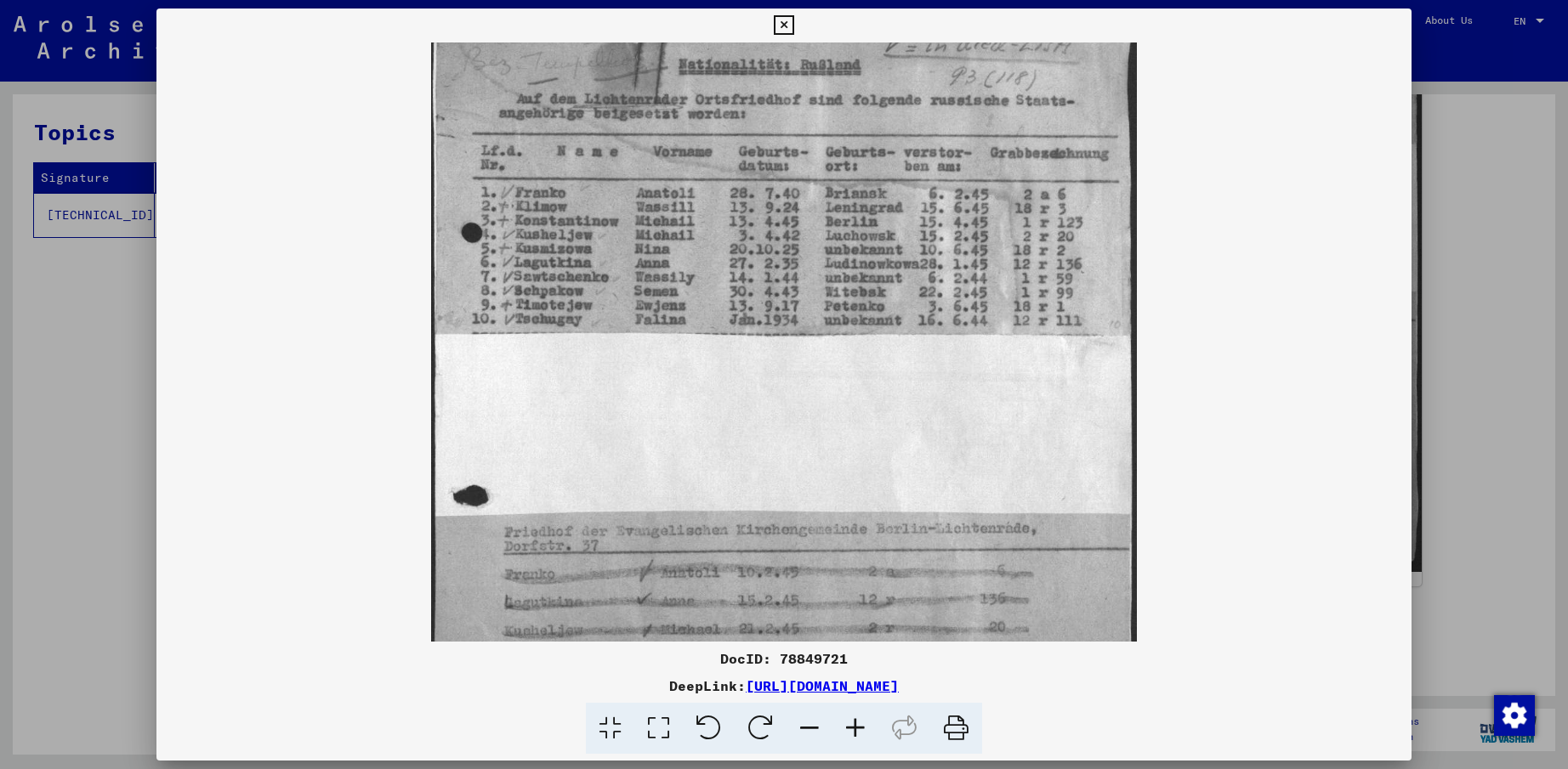
click at [861, 735] on icon at bounding box center [855, 729] width 46 height 52
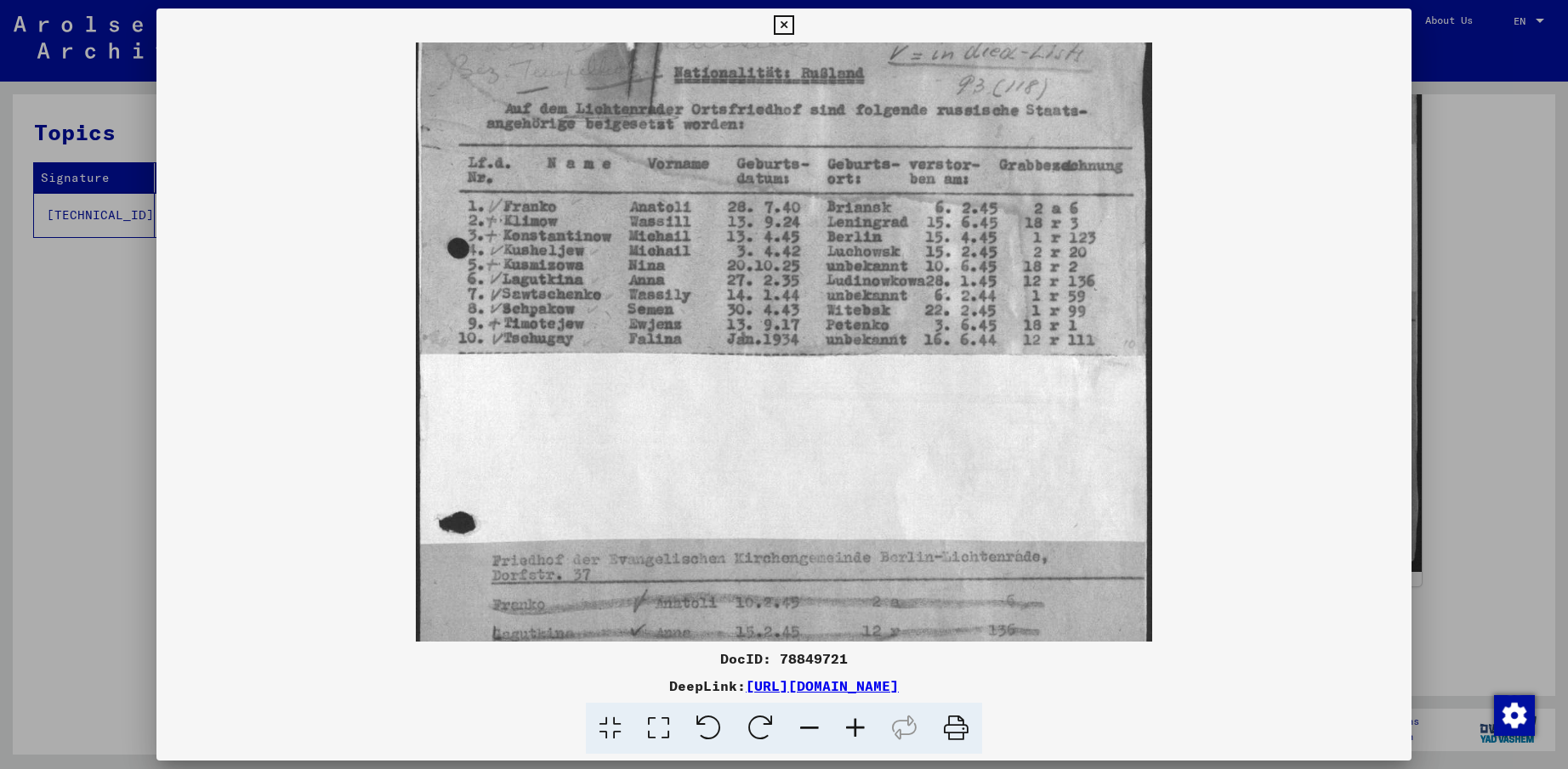
scroll to position [425, 0]
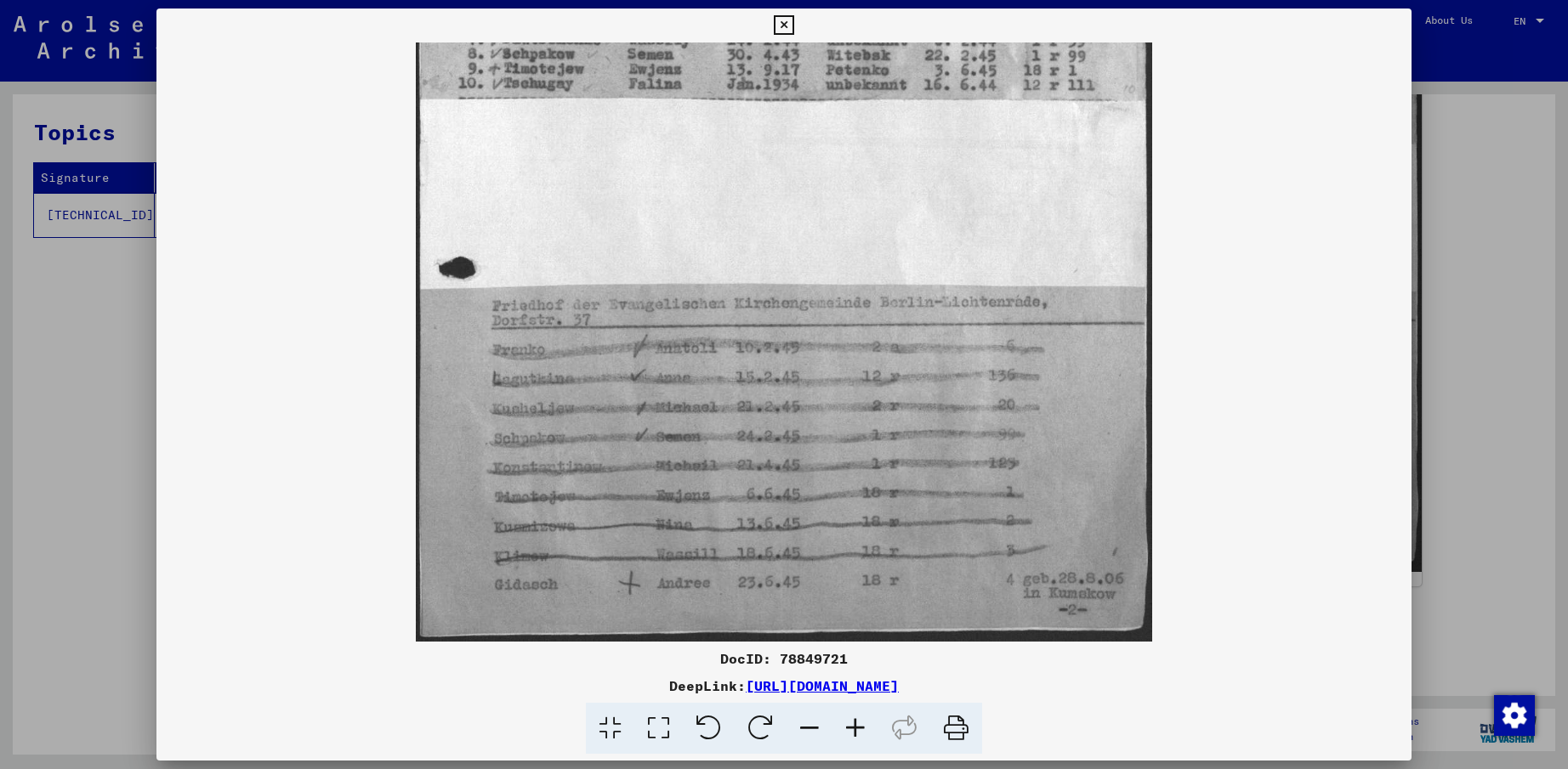
drag, startPoint x: 803, startPoint y: 486, endPoint x: 749, endPoint y: 71, distance: 418.5
click at [749, 71] on img at bounding box center [784, 129] width 737 height 1024
click at [854, 722] on icon at bounding box center [855, 729] width 46 height 52
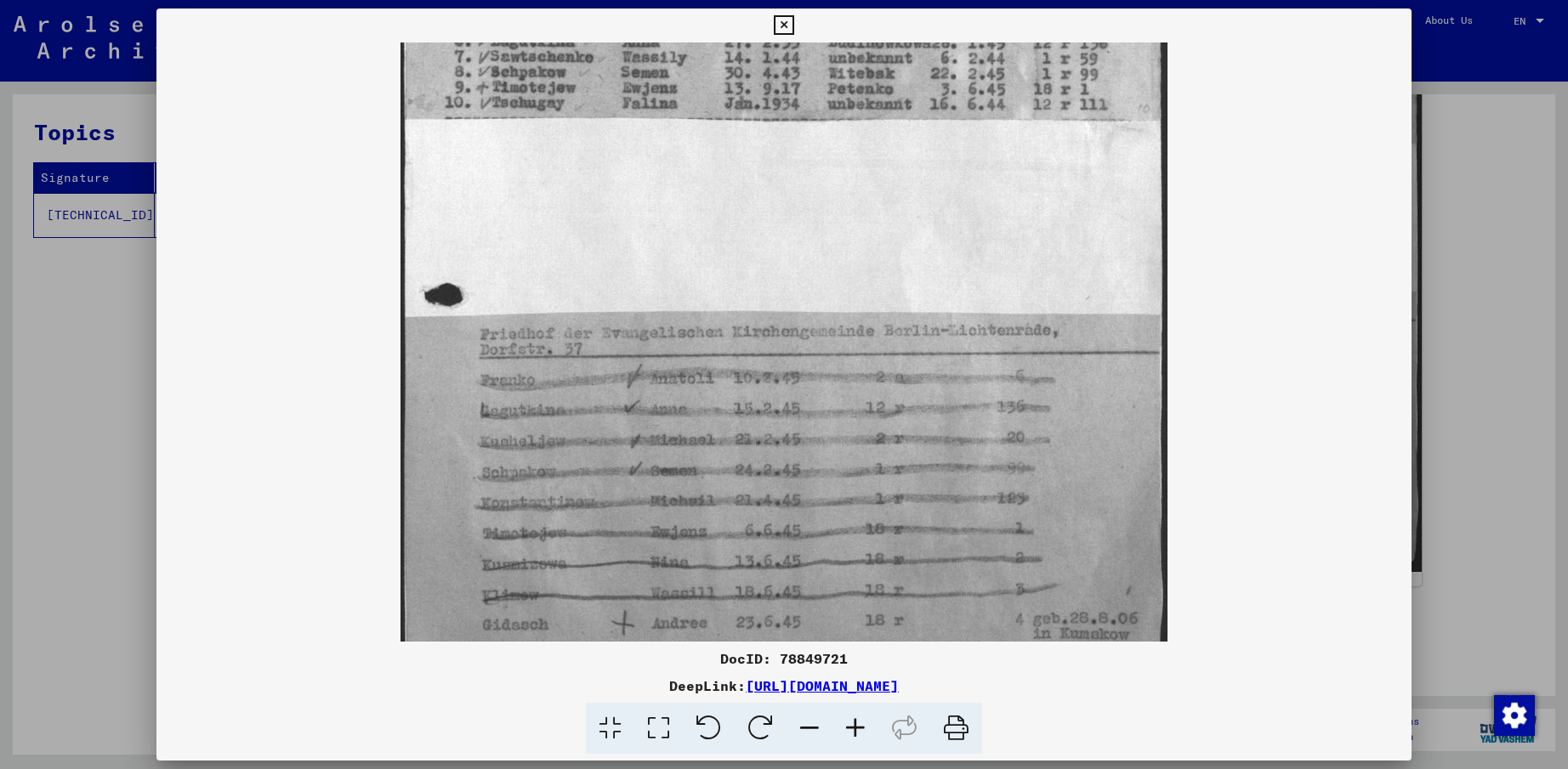
click at [854, 722] on icon at bounding box center [855, 729] width 46 height 52
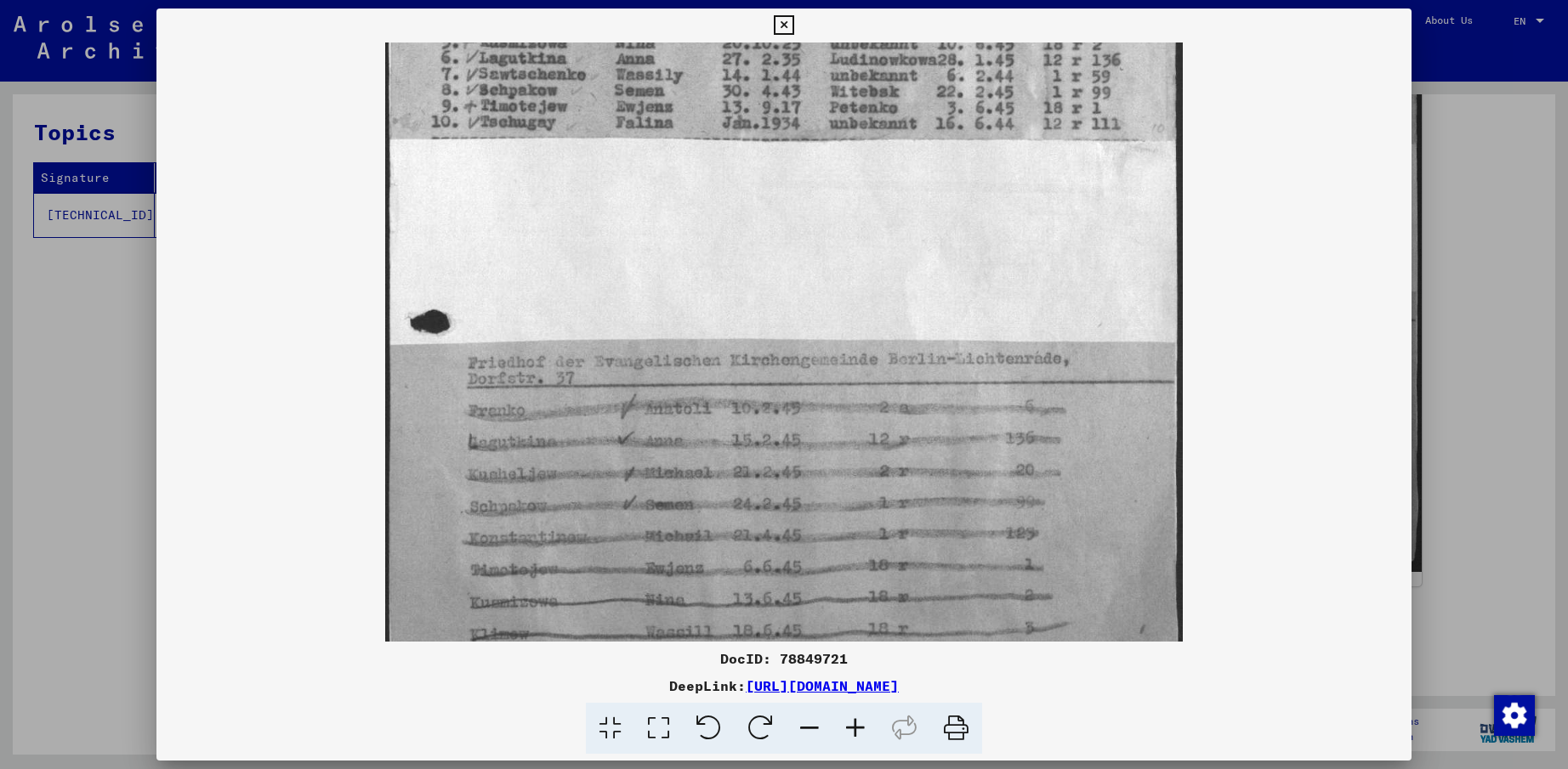
click at [854, 722] on icon at bounding box center [855, 729] width 46 height 52
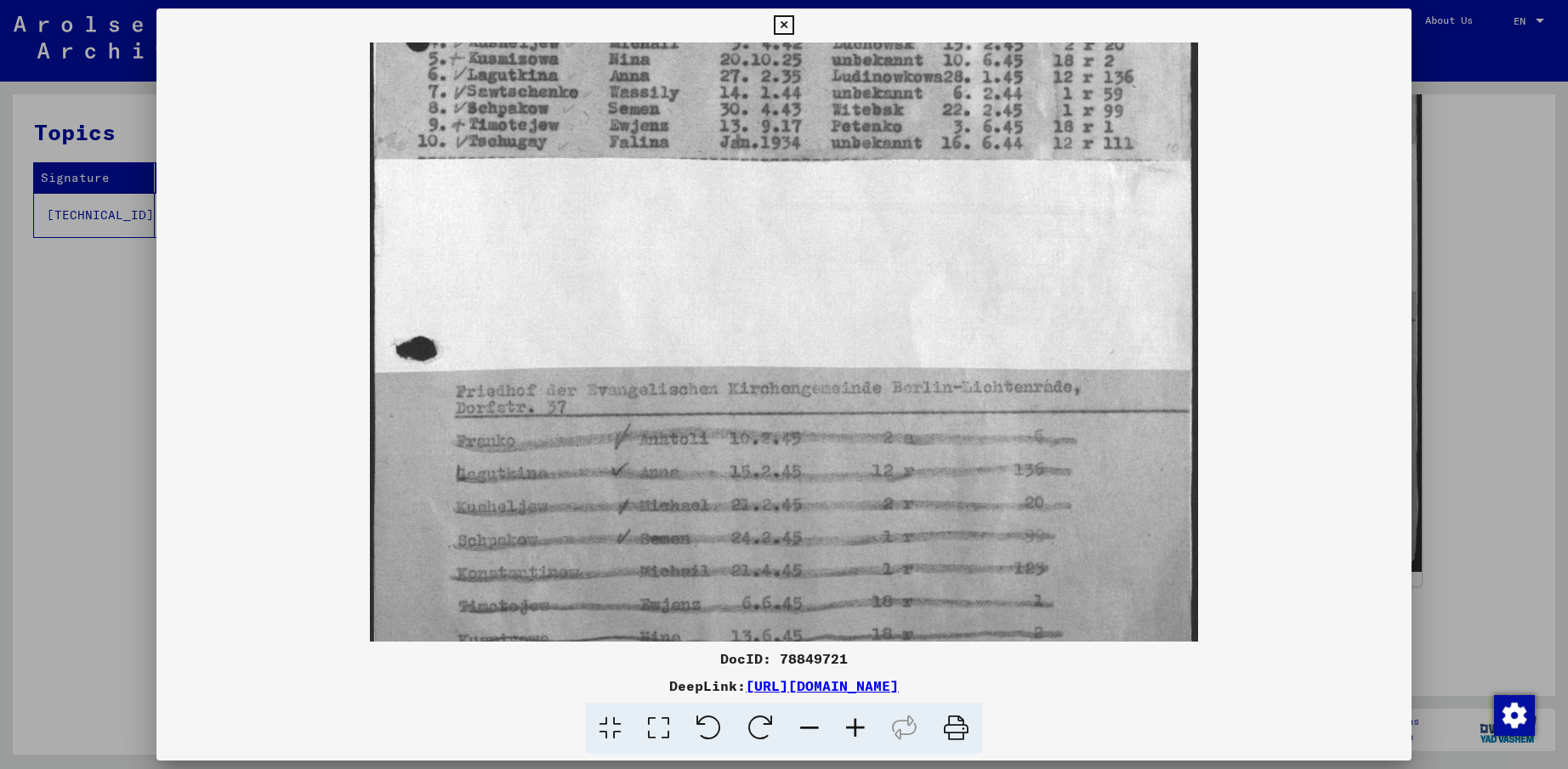
click at [854, 722] on icon at bounding box center [855, 729] width 46 height 52
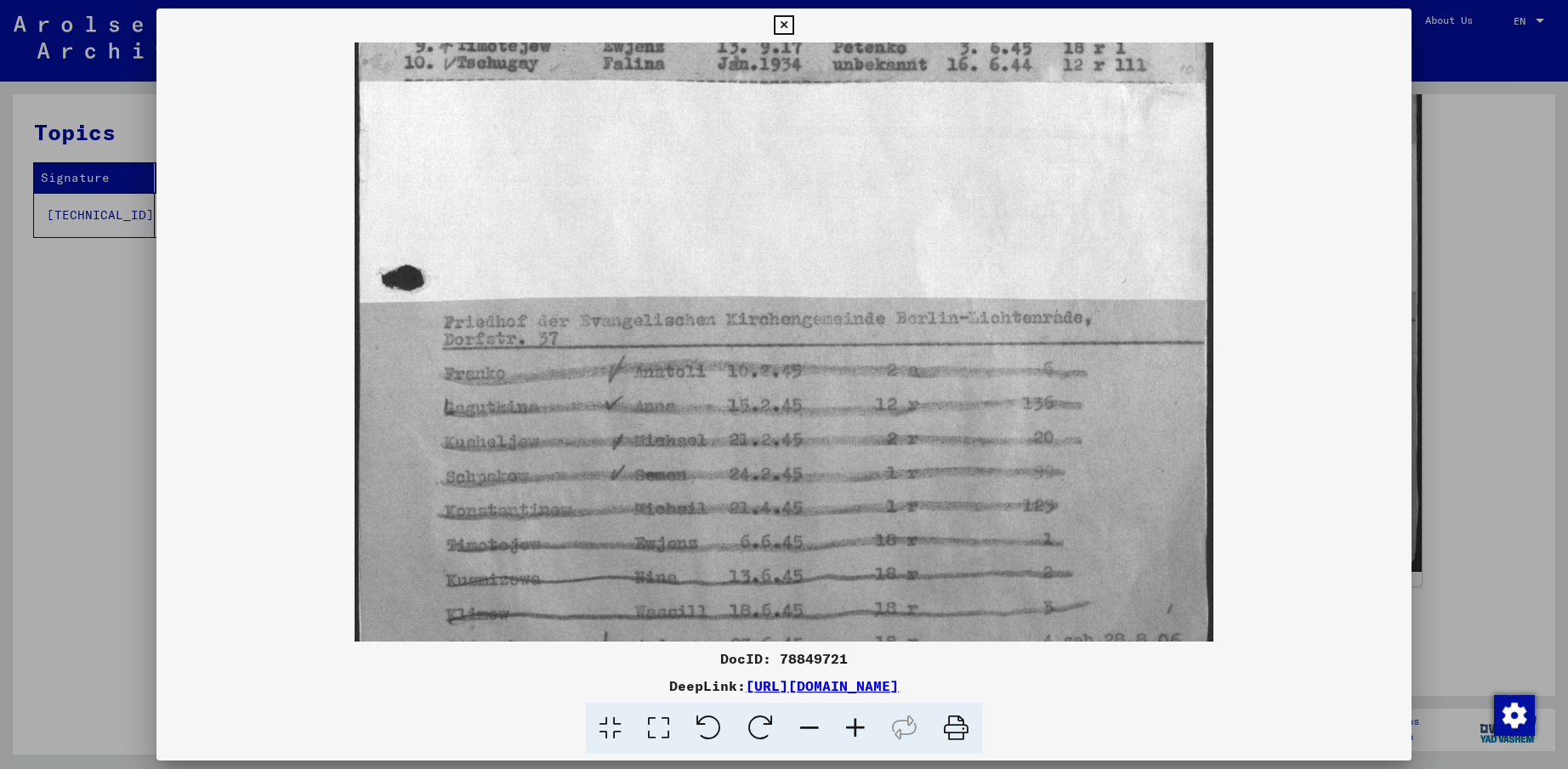
scroll to position [595, 0]
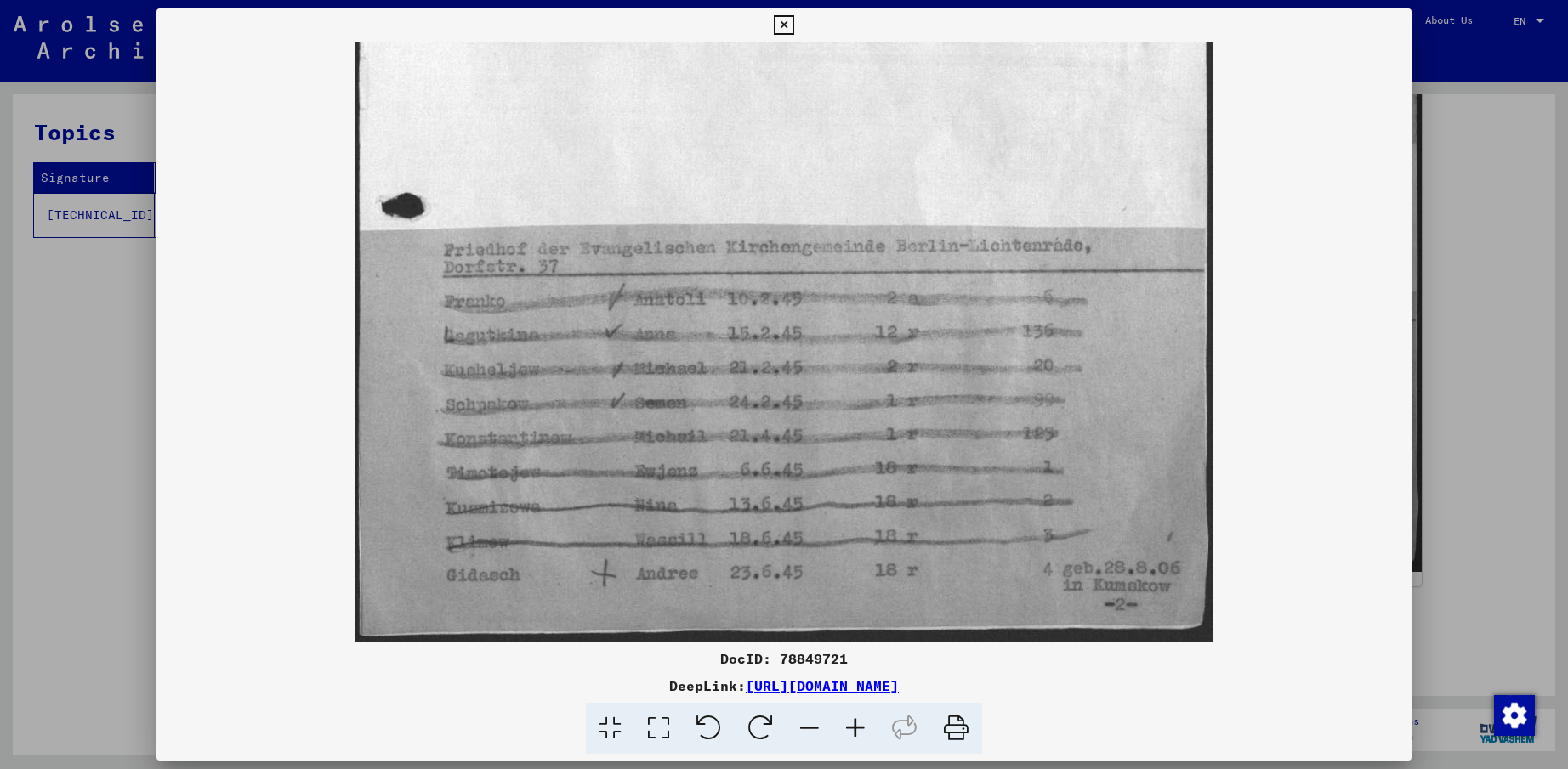
drag, startPoint x: 765, startPoint y: 516, endPoint x: 703, endPoint y: 254, distance: 269.2
click at [703, 254] on img at bounding box center [784, 45] width 859 height 1195
click at [790, 23] on icon at bounding box center [784, 25] width 20 height 21
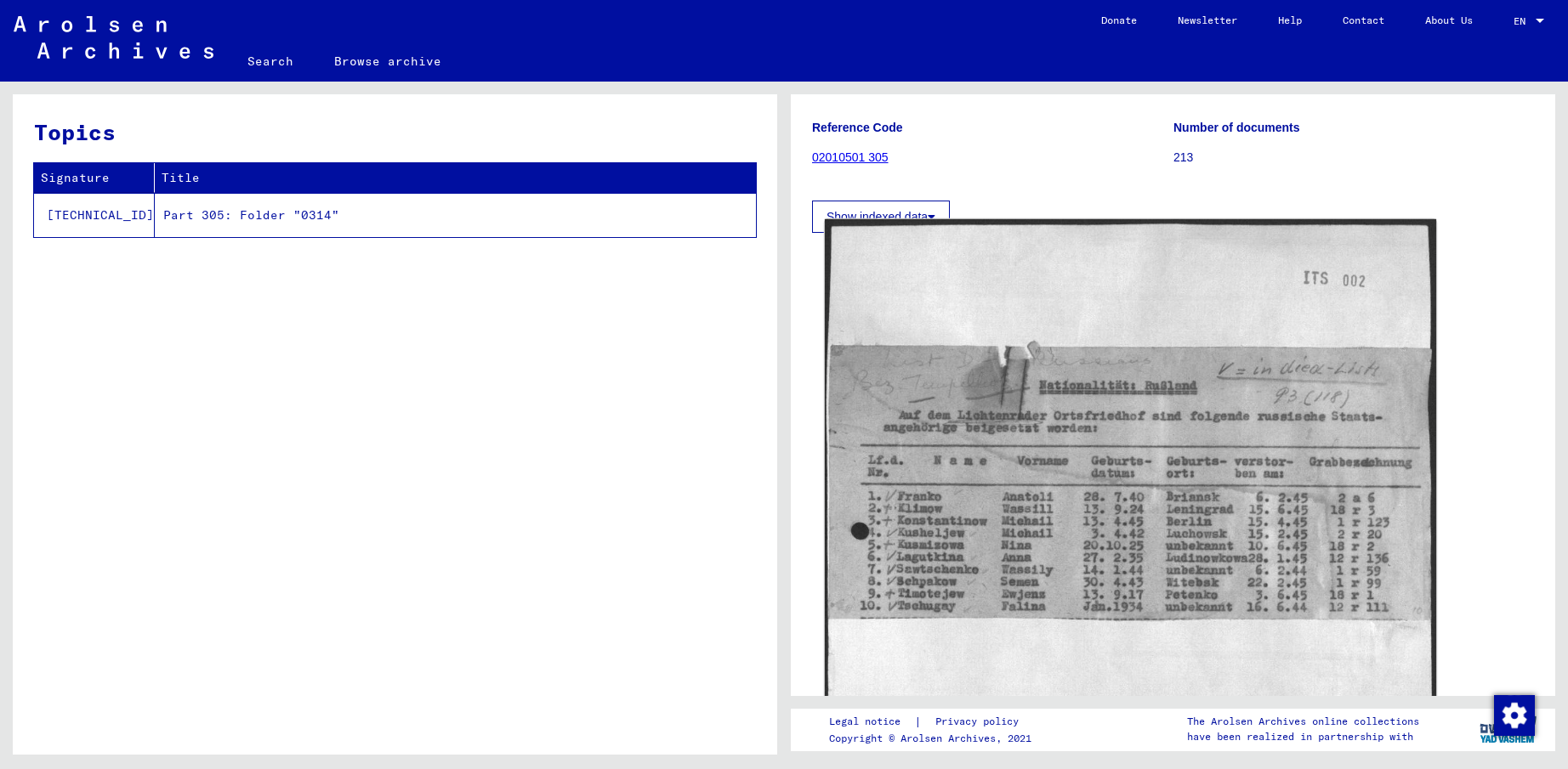
scroll to position [170, 0]
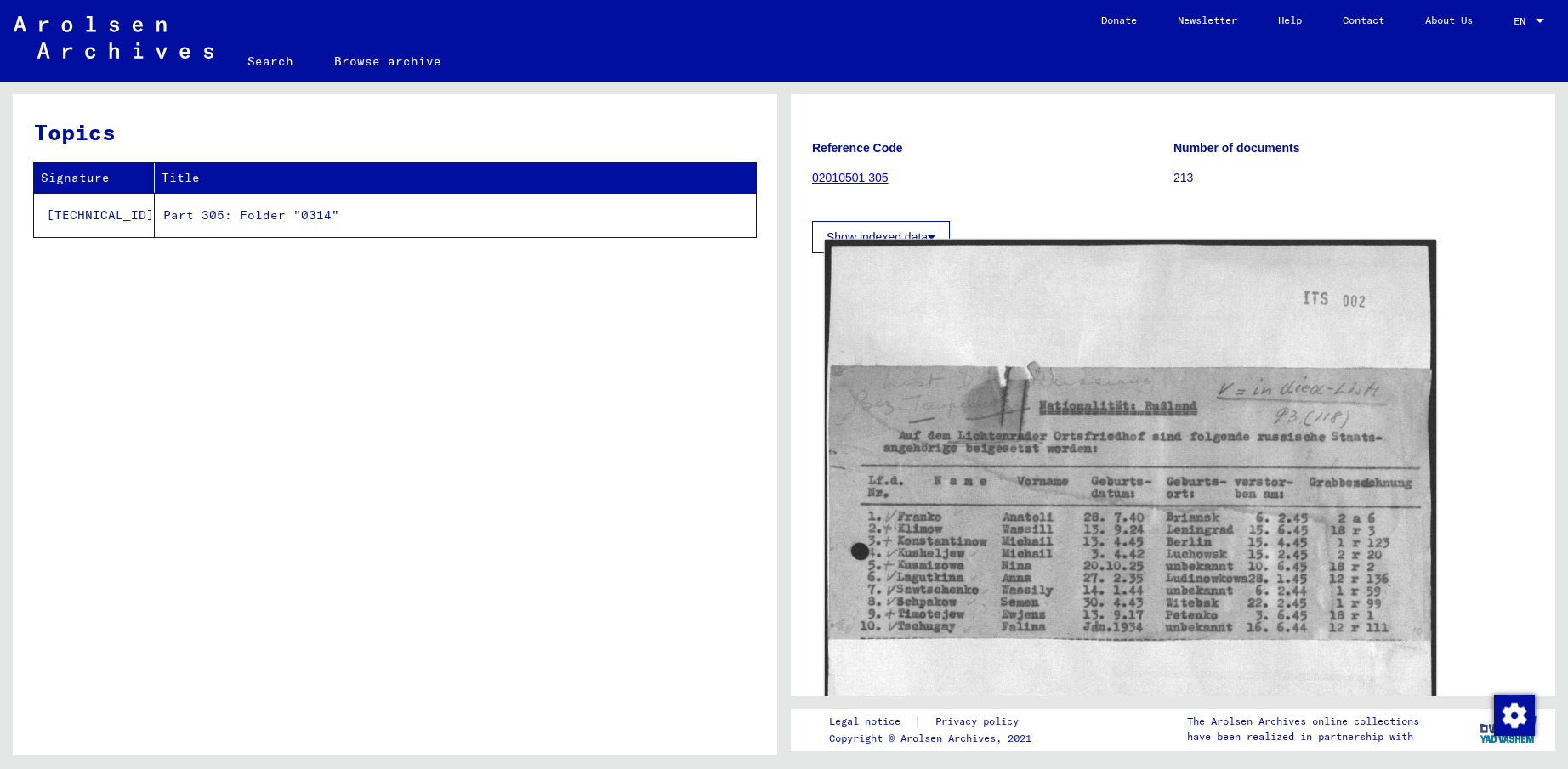
click at [1078, 500] on img at bounding box center [1130, 665] width 611 height 851
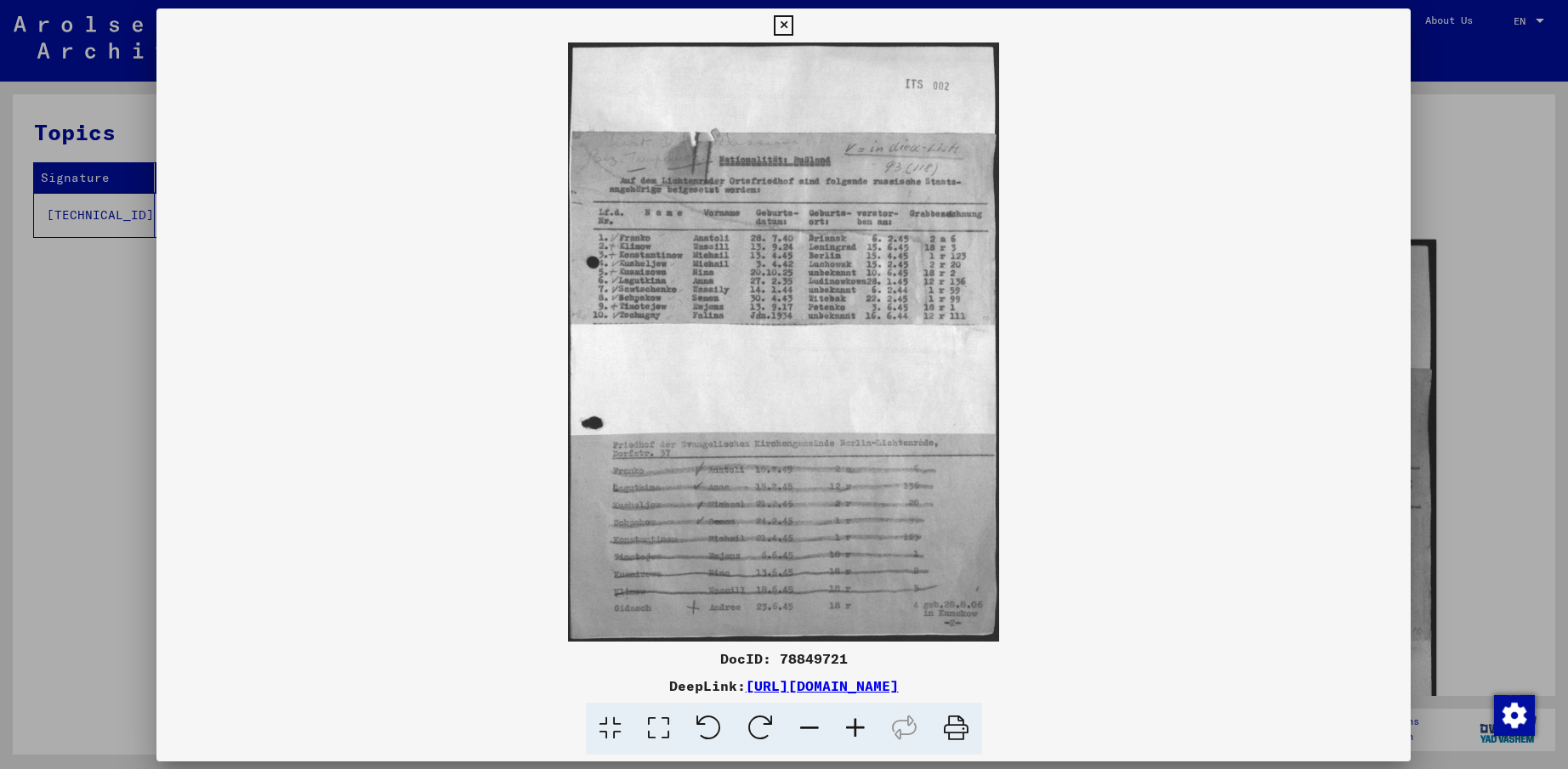
click at [1078, 500] on img at bounding box center [784, 341] width 1254 height 599
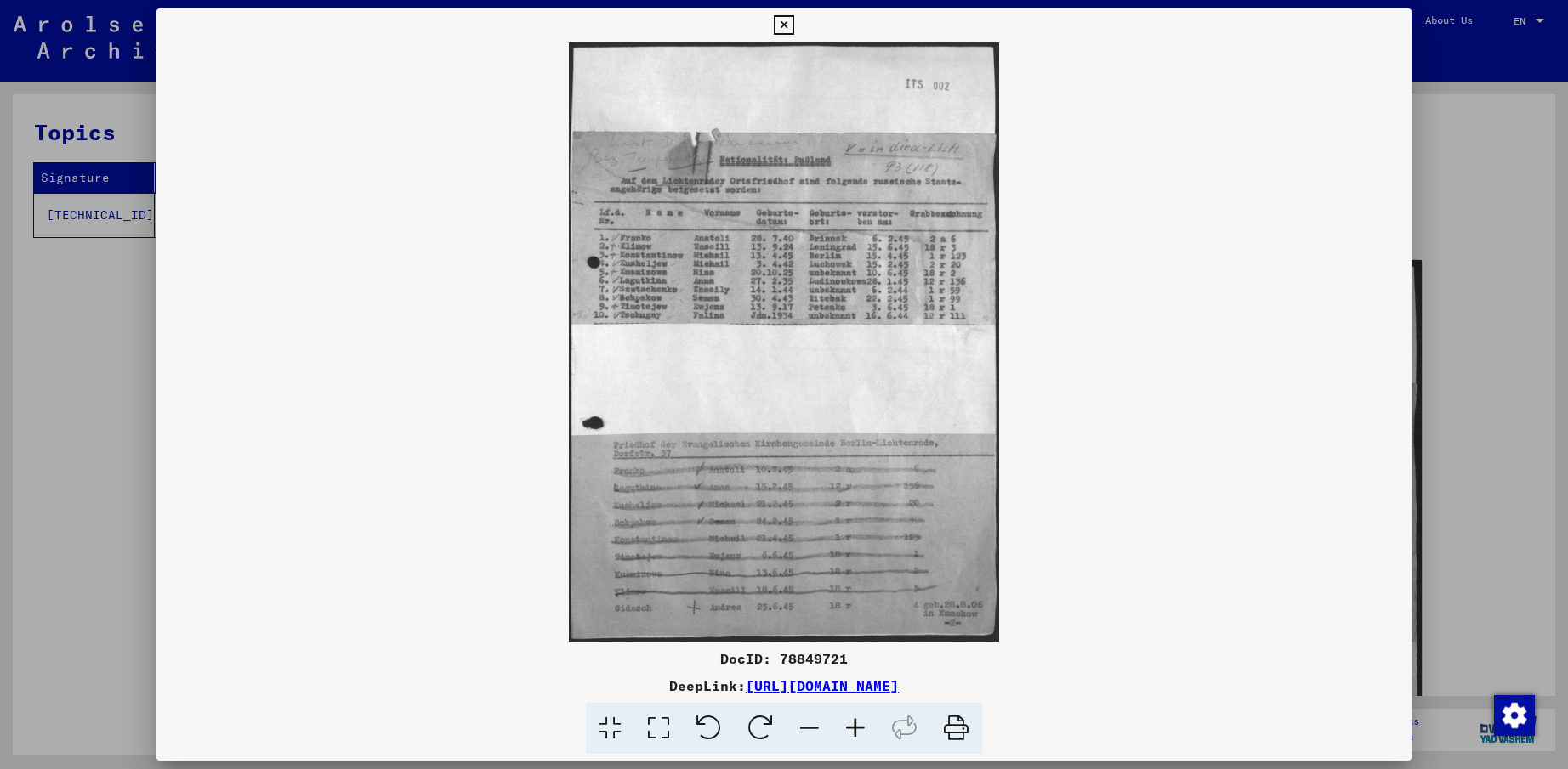
click at [736, 258] on img at bounding box center [784, 341] width 1254 height 599
click at [819, 259] on img at bounding box center [784, 341] width 1254 height 599
click at [850, 727] on icon at bounding box center [855, 729] width 46 height 52
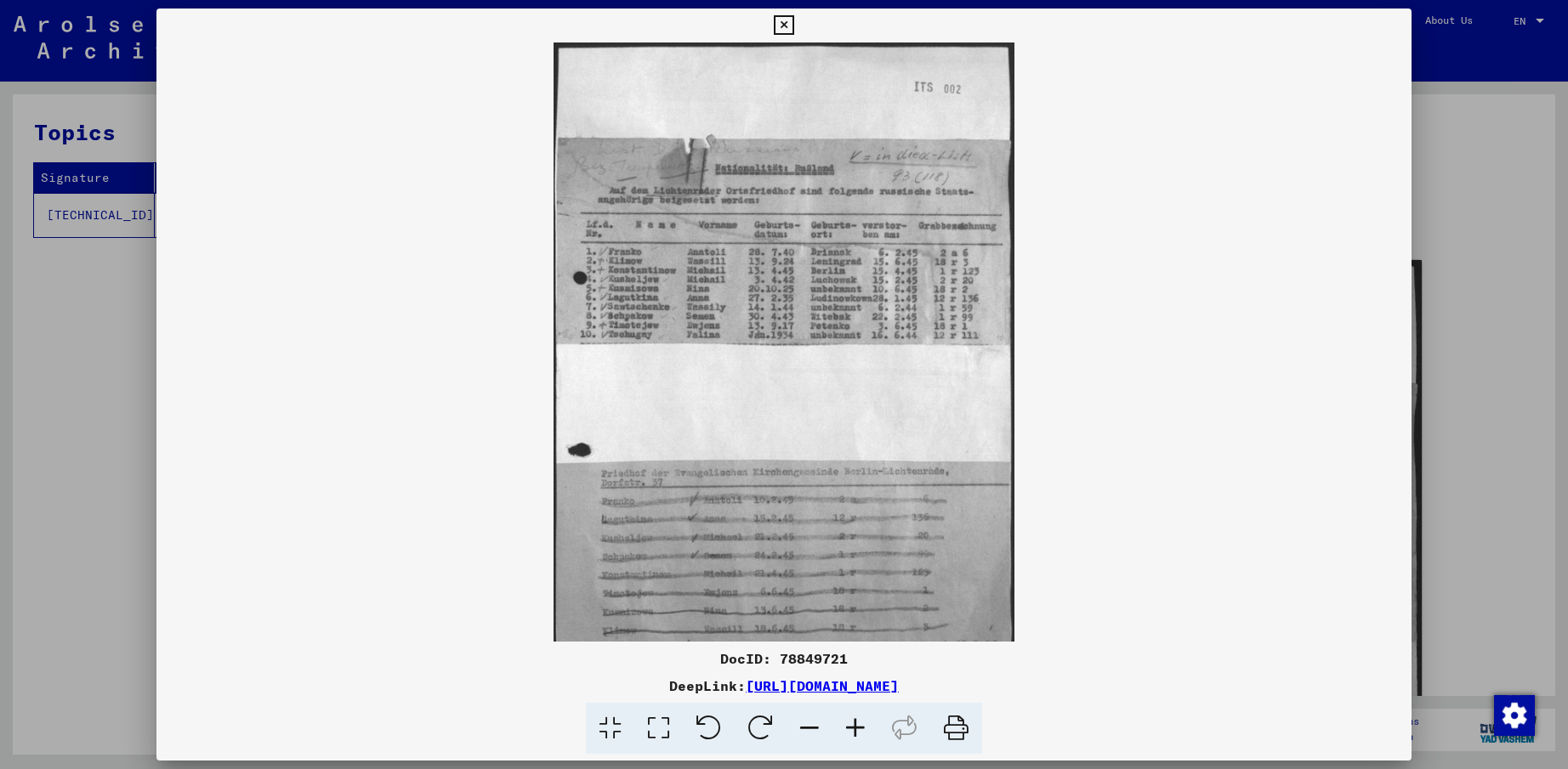
click at [850, 727] on icon at bounding box center [855, 729] width 46 height 52
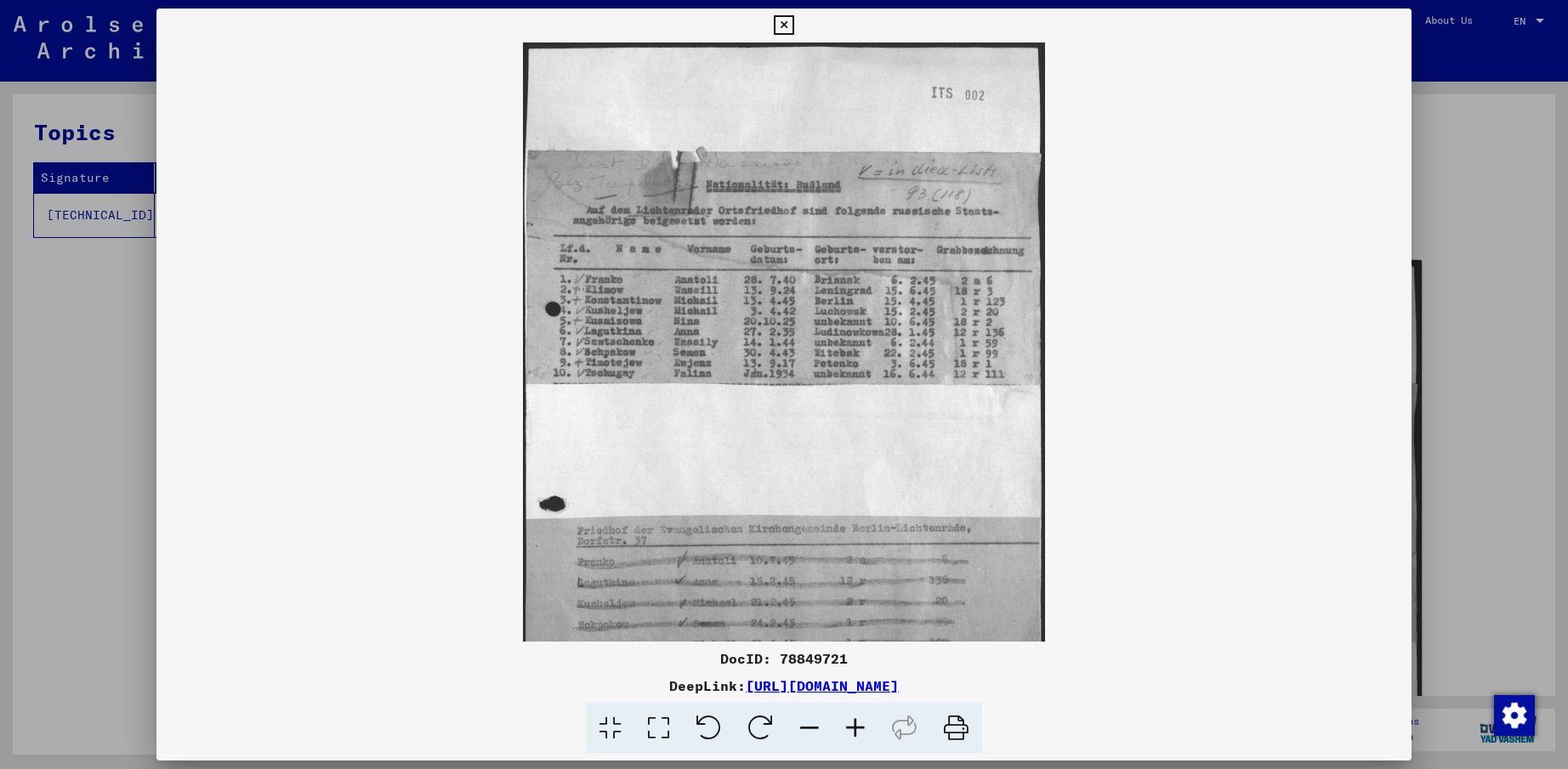
click at [850, 727] on icon at bounding box center [855, 729] width 46 height 52
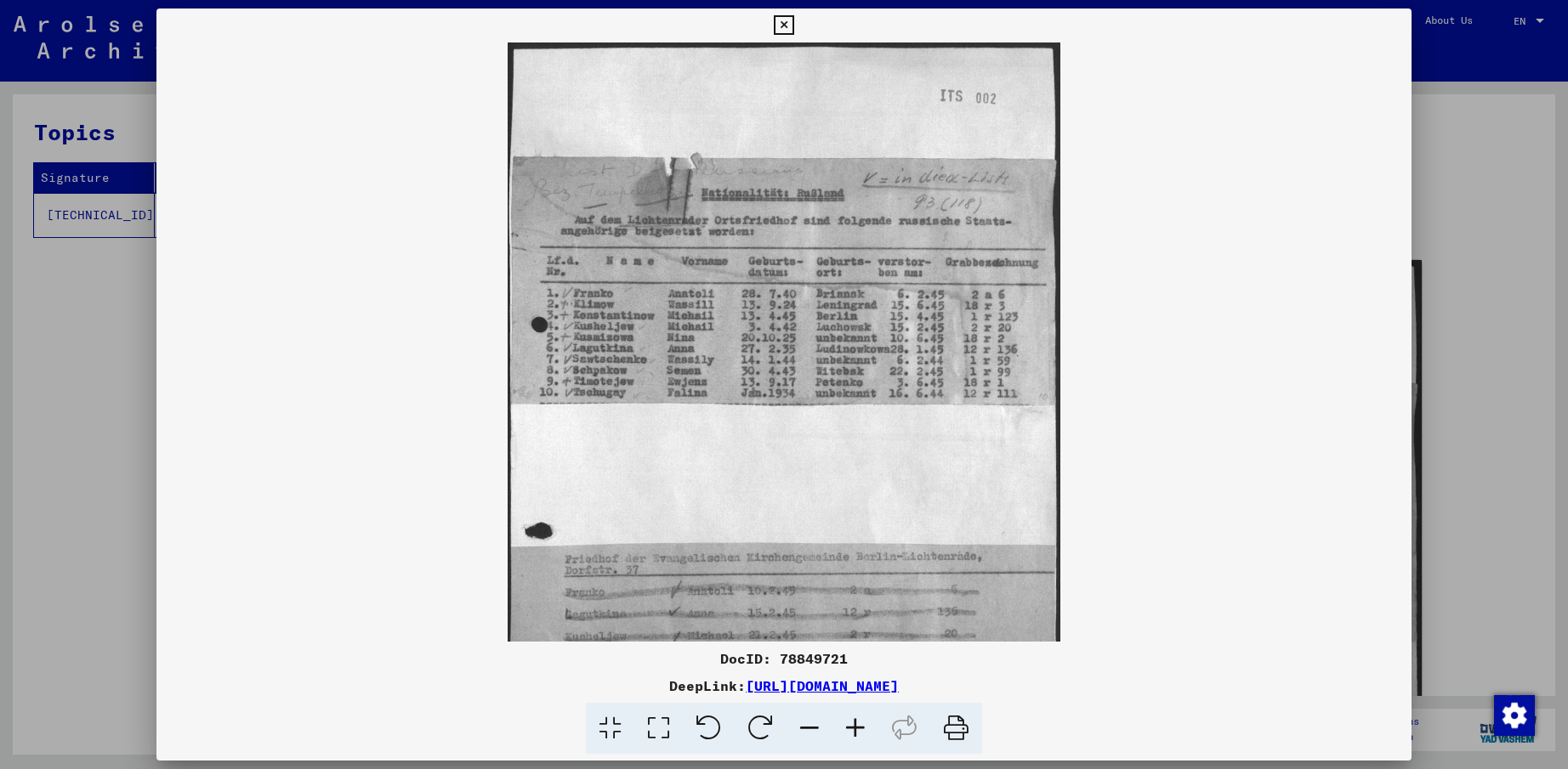
click at [850, 727] on icon at bounding box center [855, 729] width 46 height 52
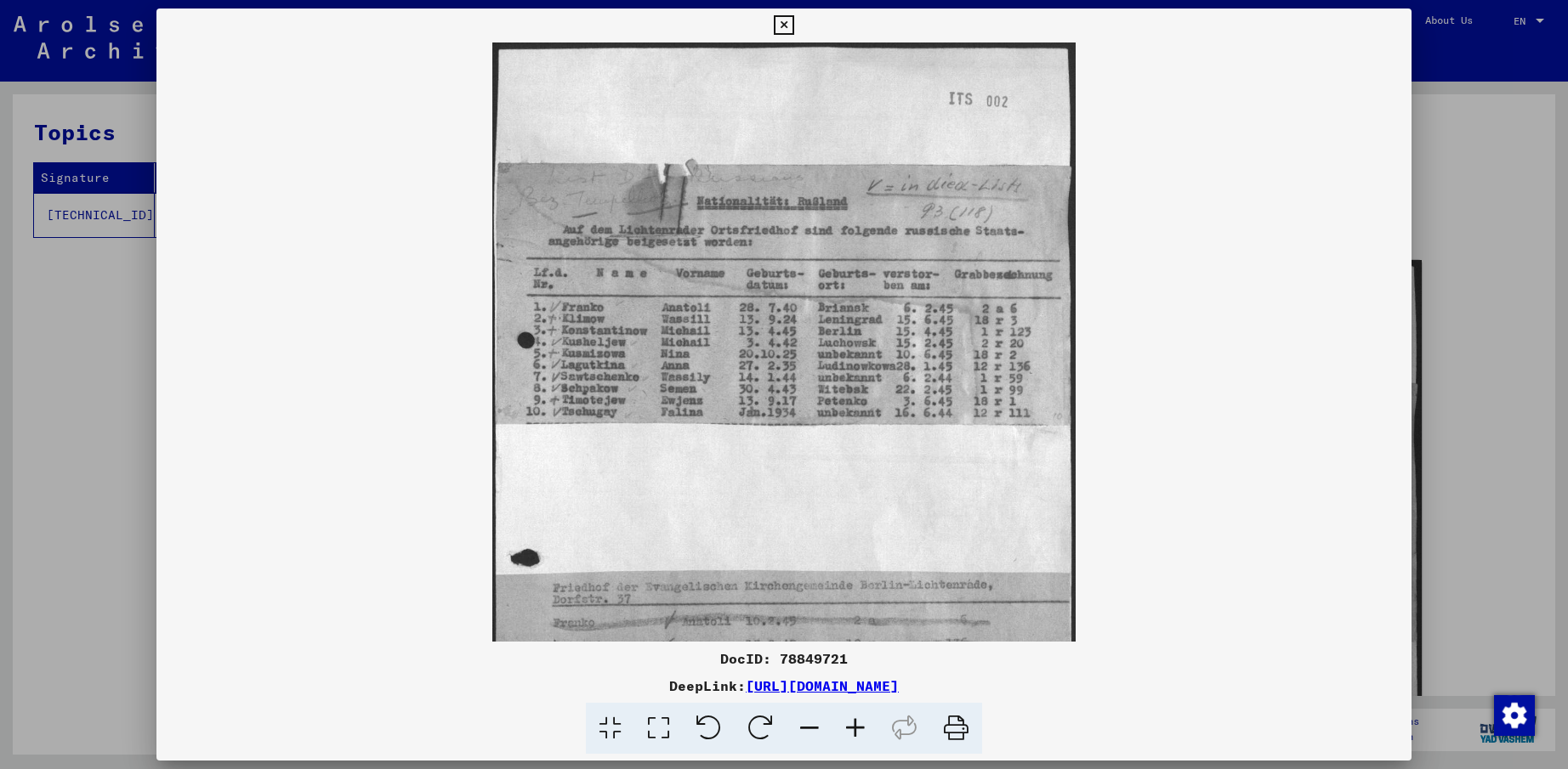
click at [850, 727] on icon at bounding box center [855, 729] width 46 height 52
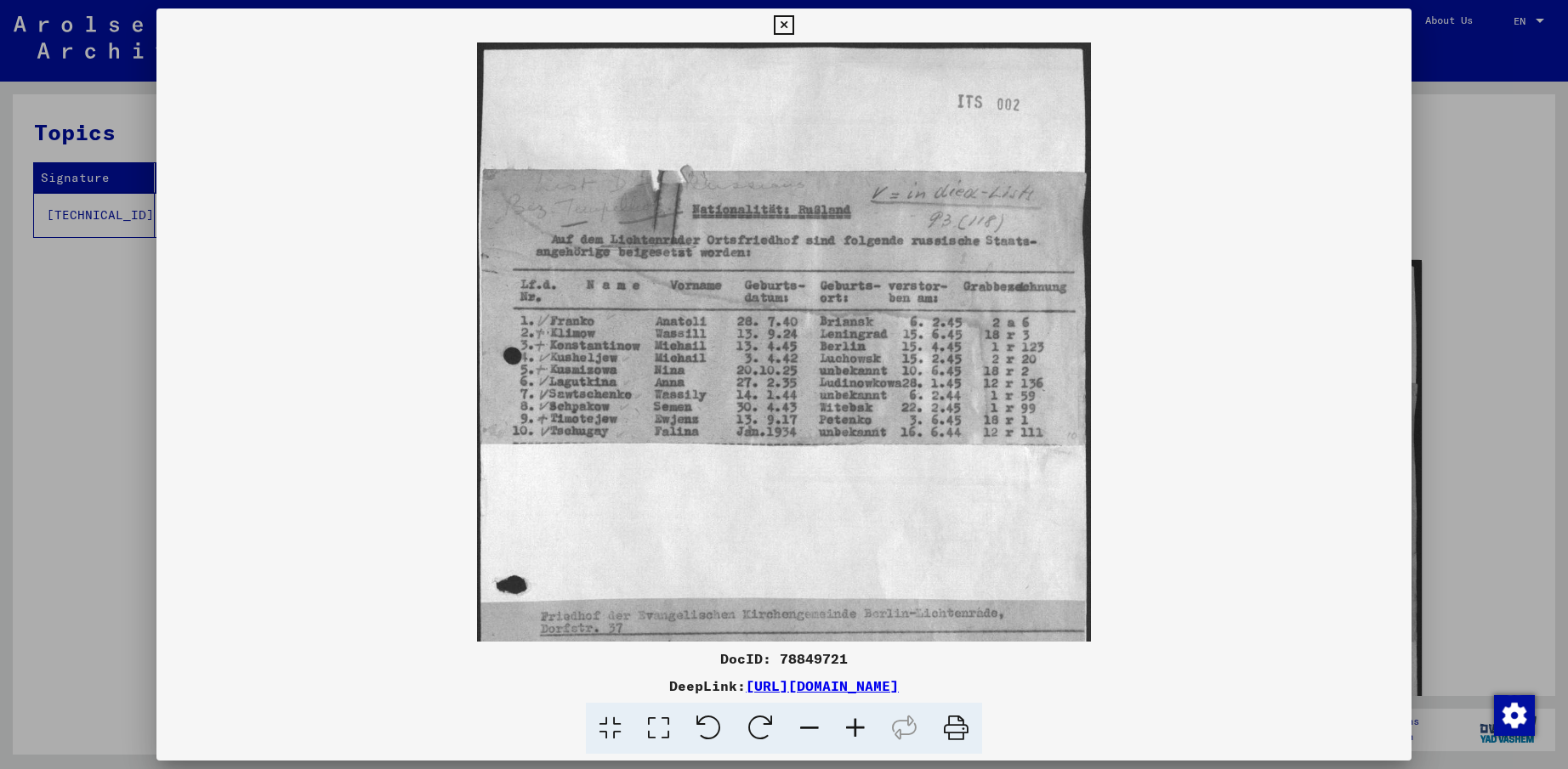
click at [850, 726] on icon at bounding box center [855, 729] width 46 height 52
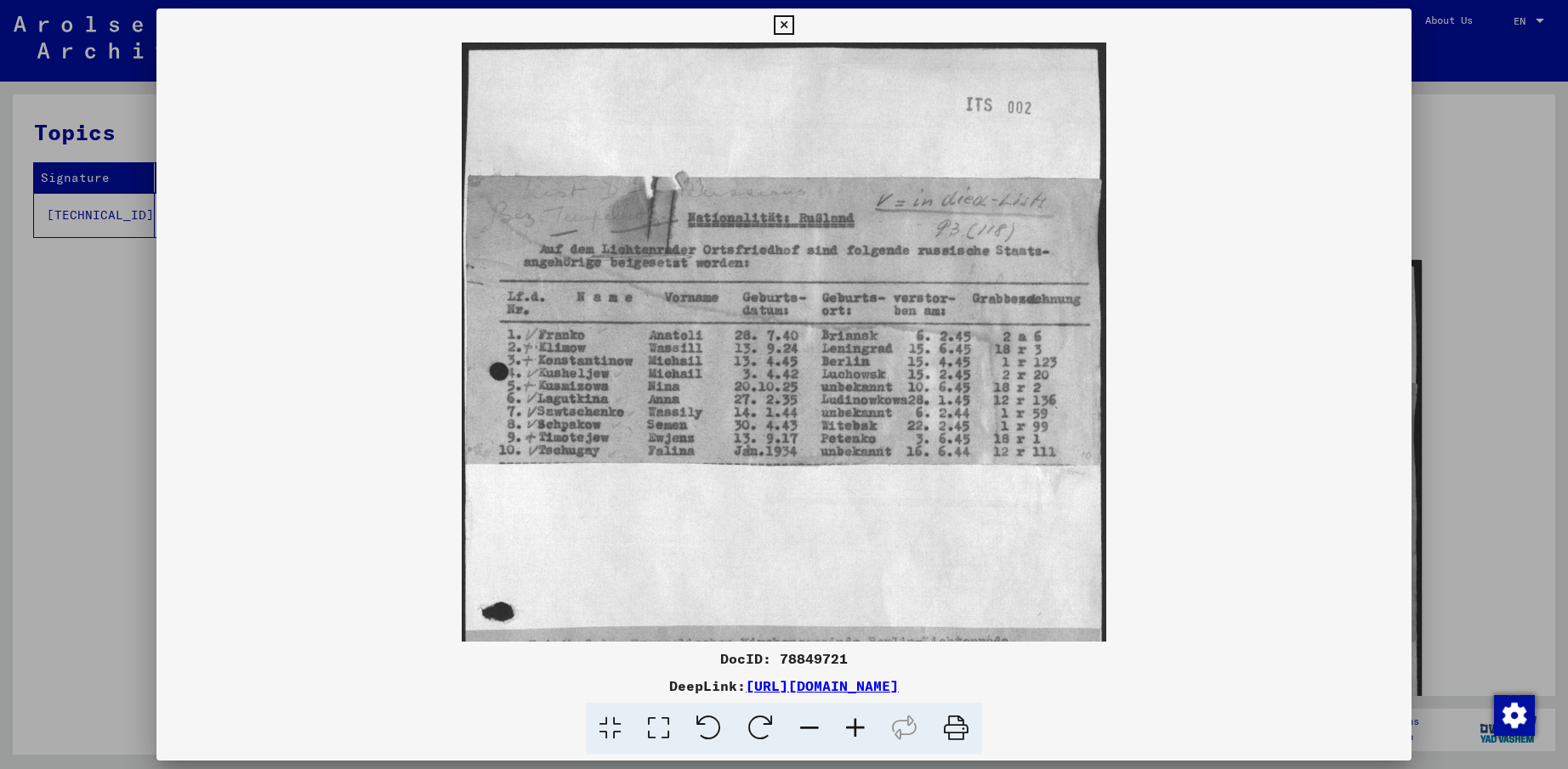
click at [850, 726] on icon at bounding box center [855, 729] width 46 height 52
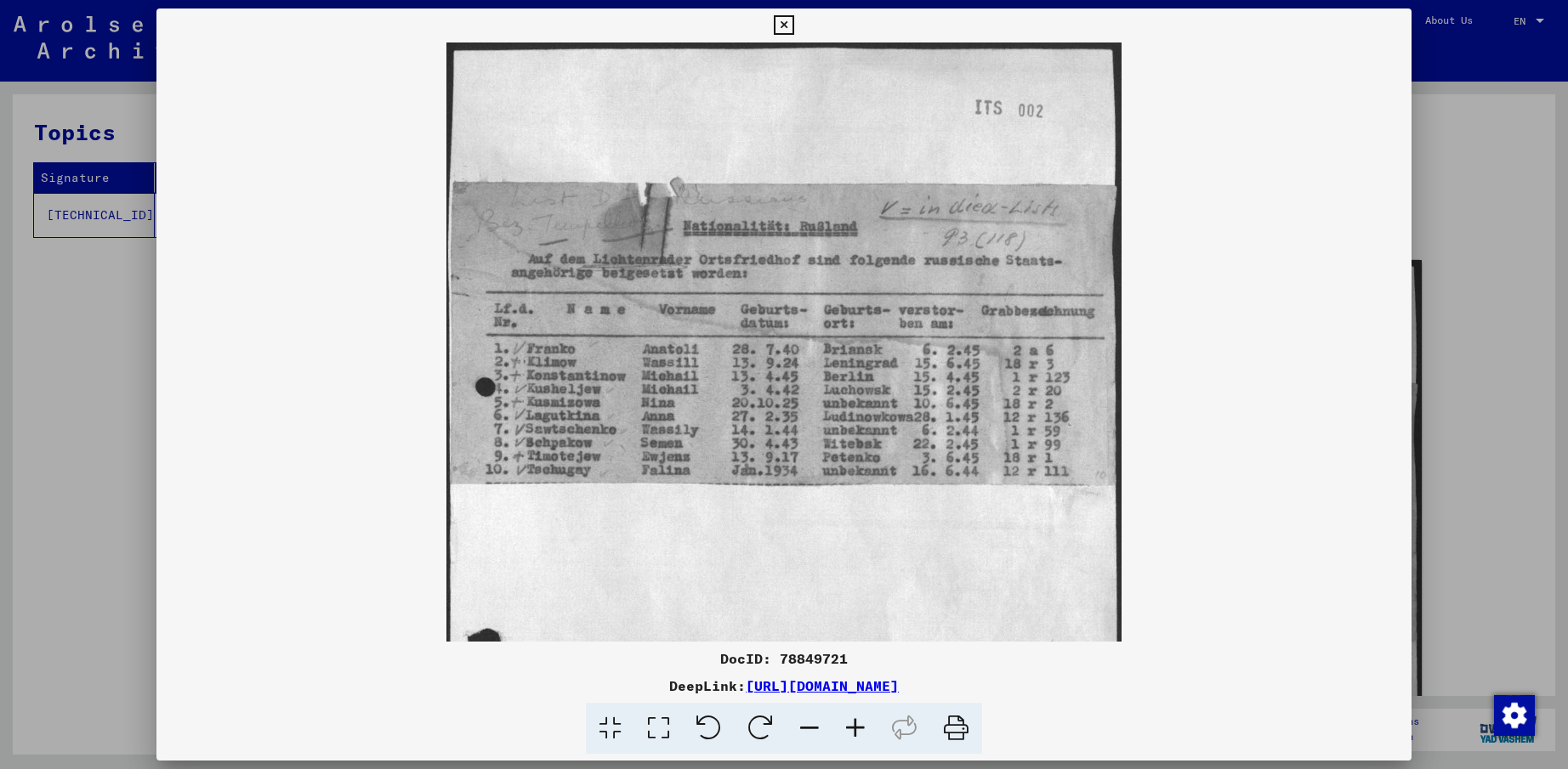
click at [850, 726] on icon at bounding box center [855, 729] width 46 height 52
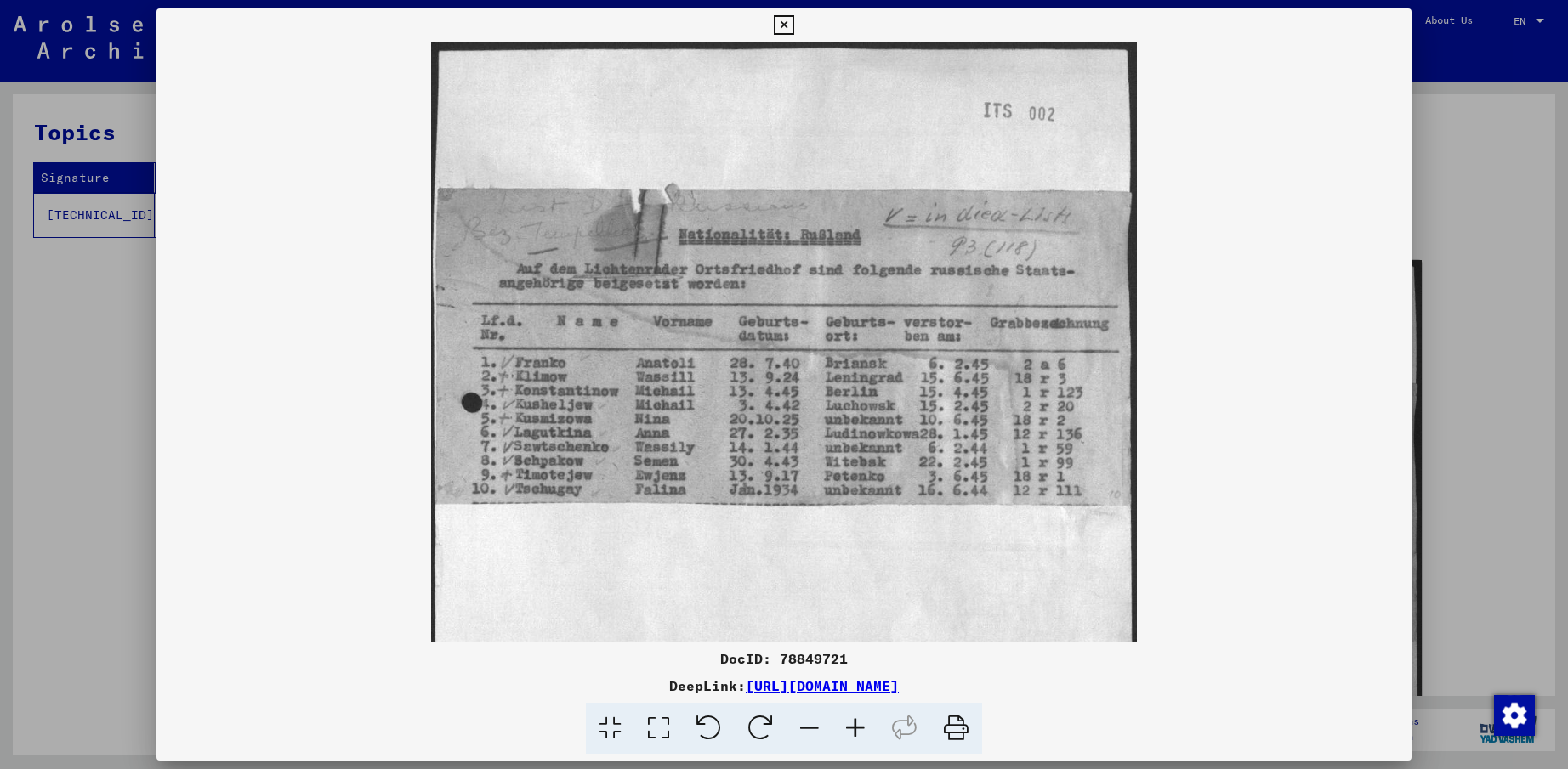
click at [850, 726] on icon at bounding box center [855, 729] width 46 height 52
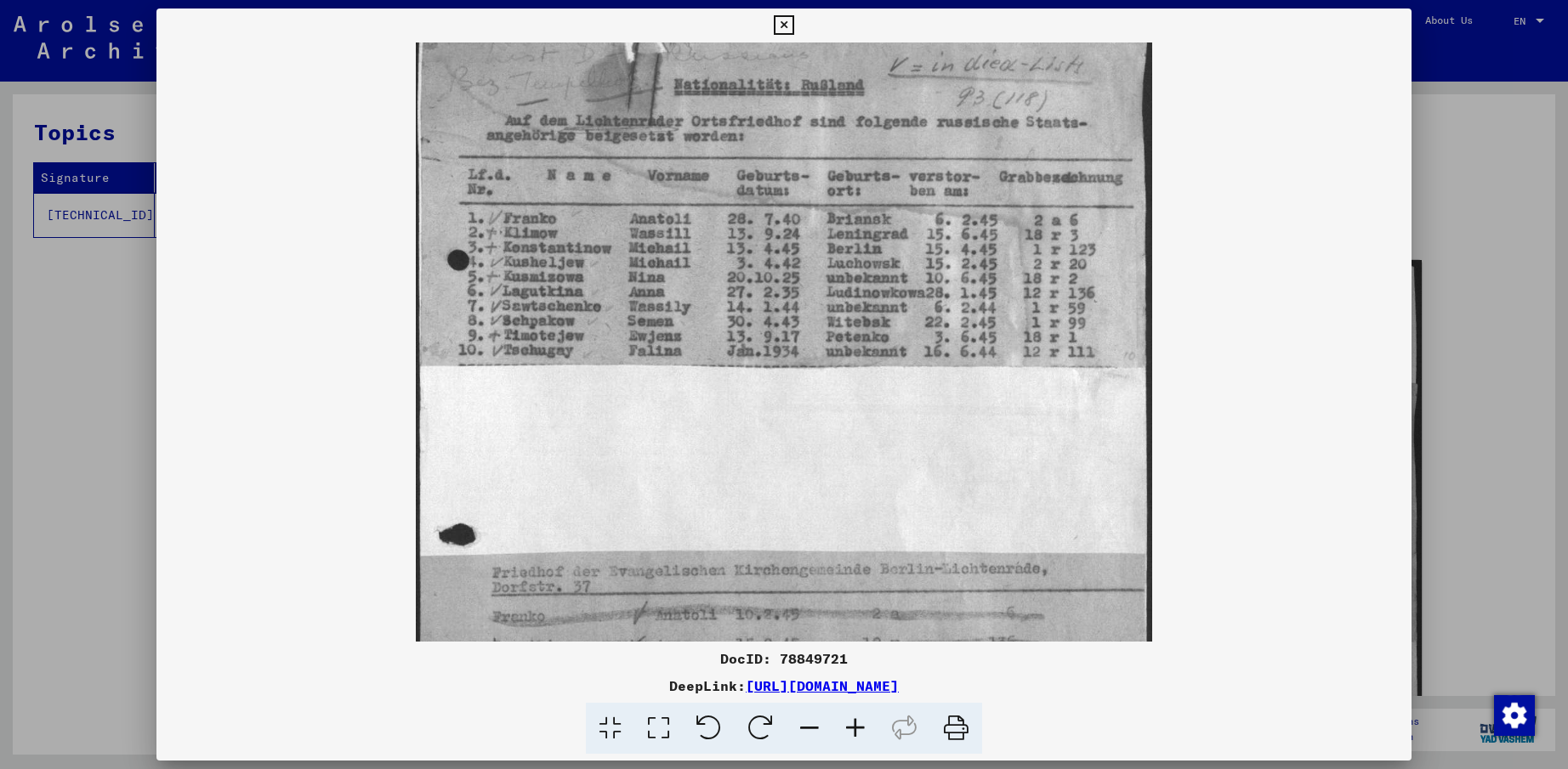
scroll to position [163, 0]
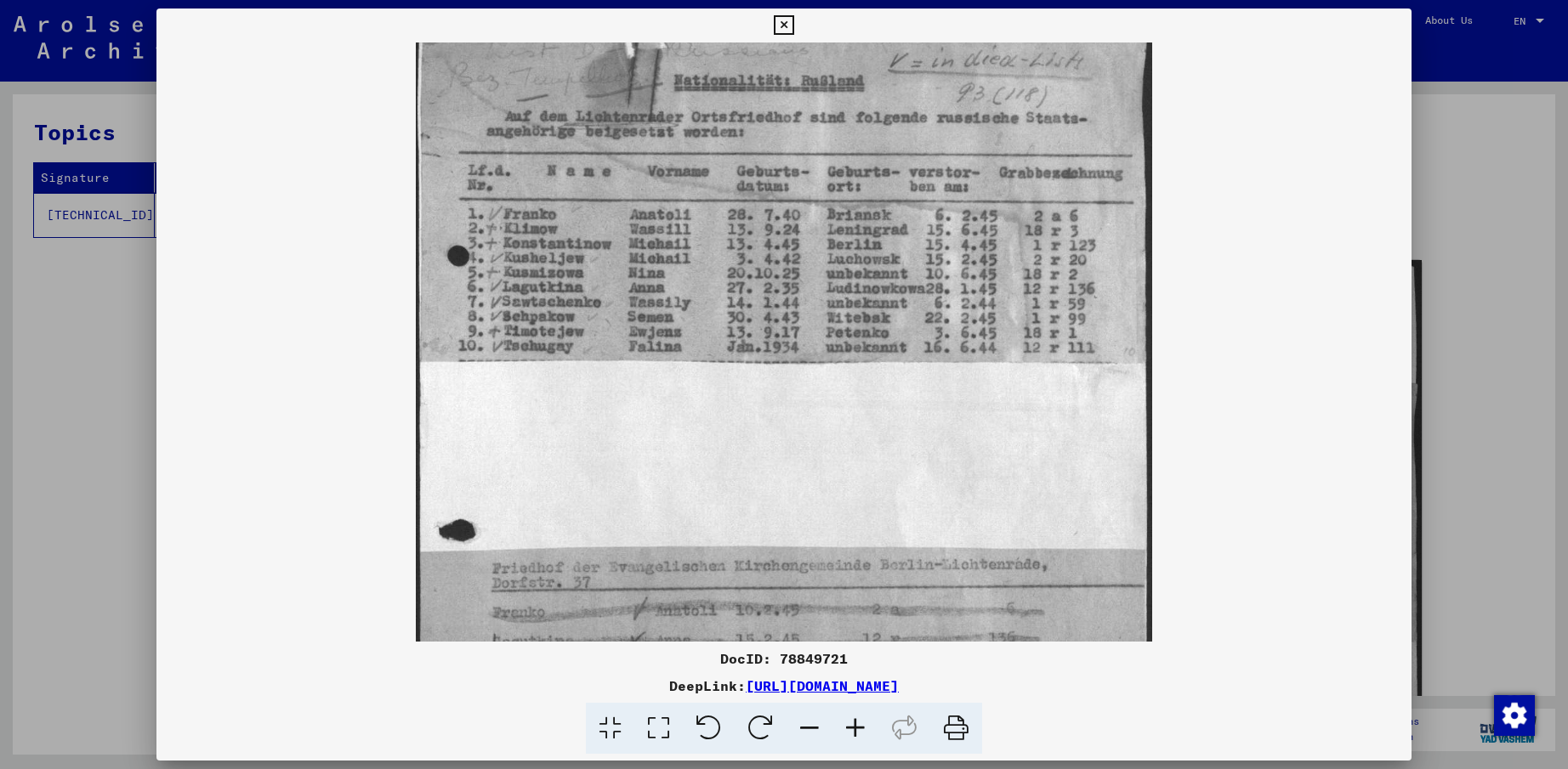
drag, startPoint x: 870, startPoint y: 447, endPoint x: 880, endPoint y: 285, distance: 162.3
click at [880, 285] on img at bounding box center [784, 393] width 737 height 1024
